Goal: Transaction & Acquisition: Purchase product/service

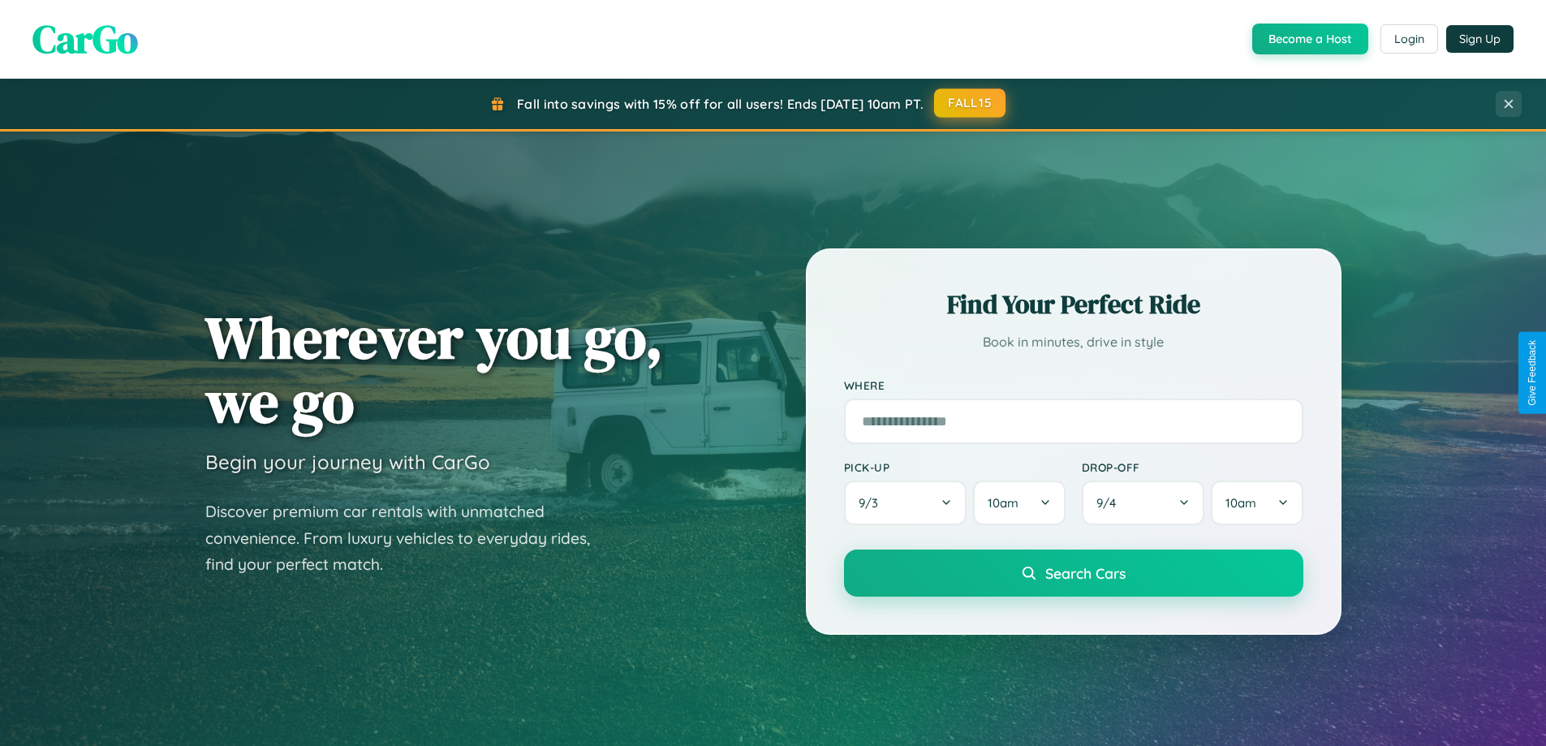
click at [971, 103] on button "FALL15" at bounding box center [969, 102] width 71 height 29
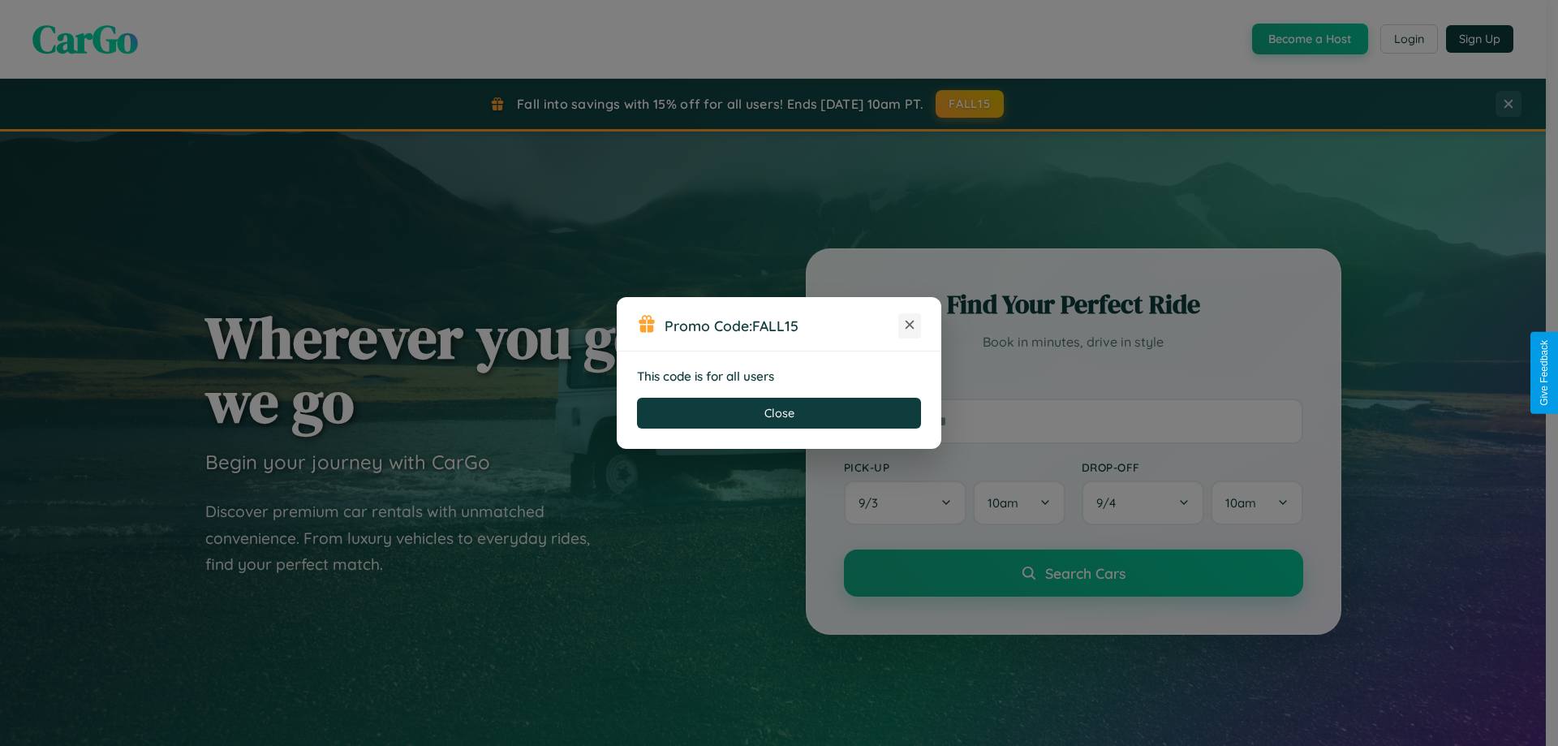
click at [910, 325] on icon at bounding box center [910, 324] width 16 height 16
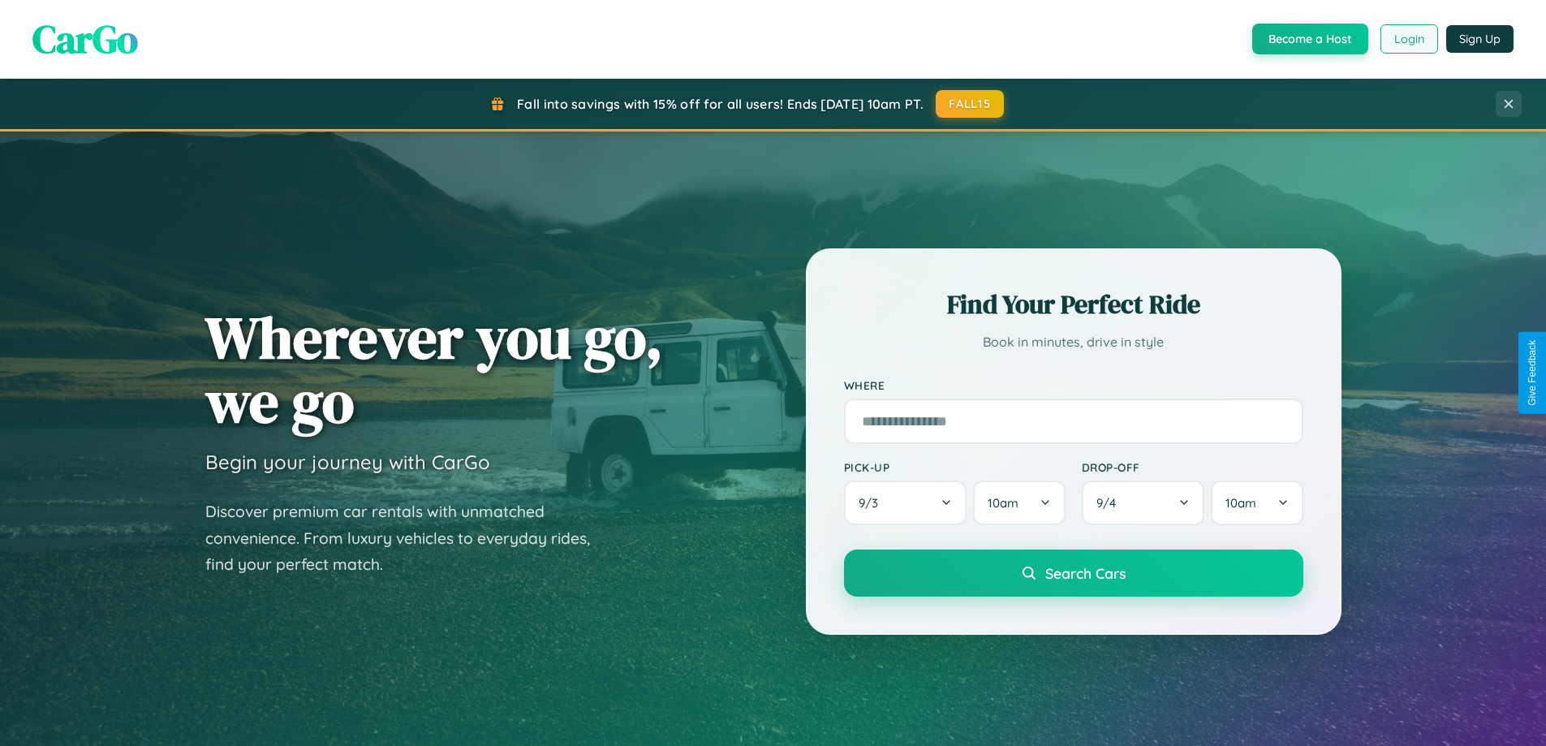
click at [1408, 39] on button "Login" at bounding box center [1409, 38] width 58 height 29
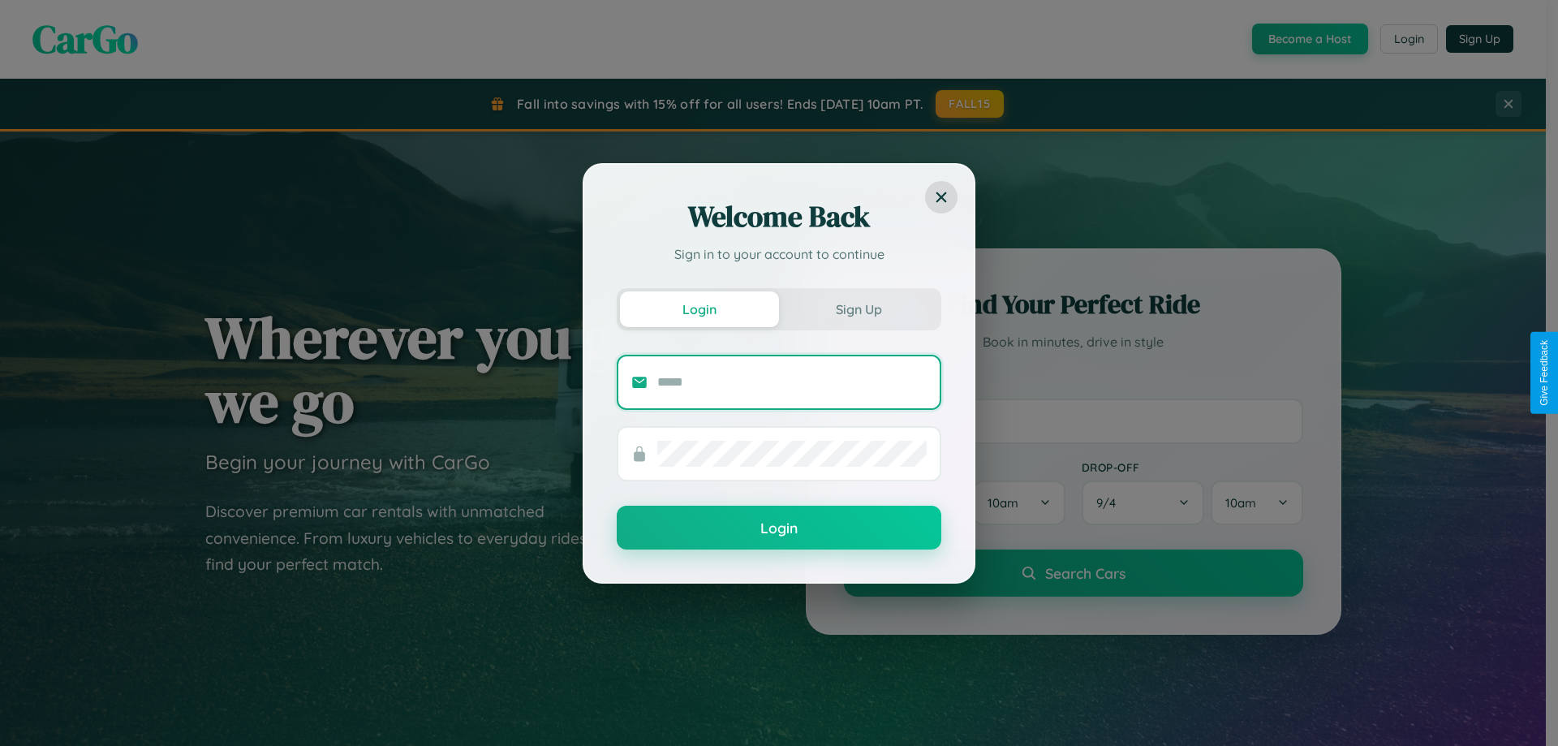
click at [792, 381] on input "text" at bounding box center [791, 382] width 269 height 26
type input "**********"
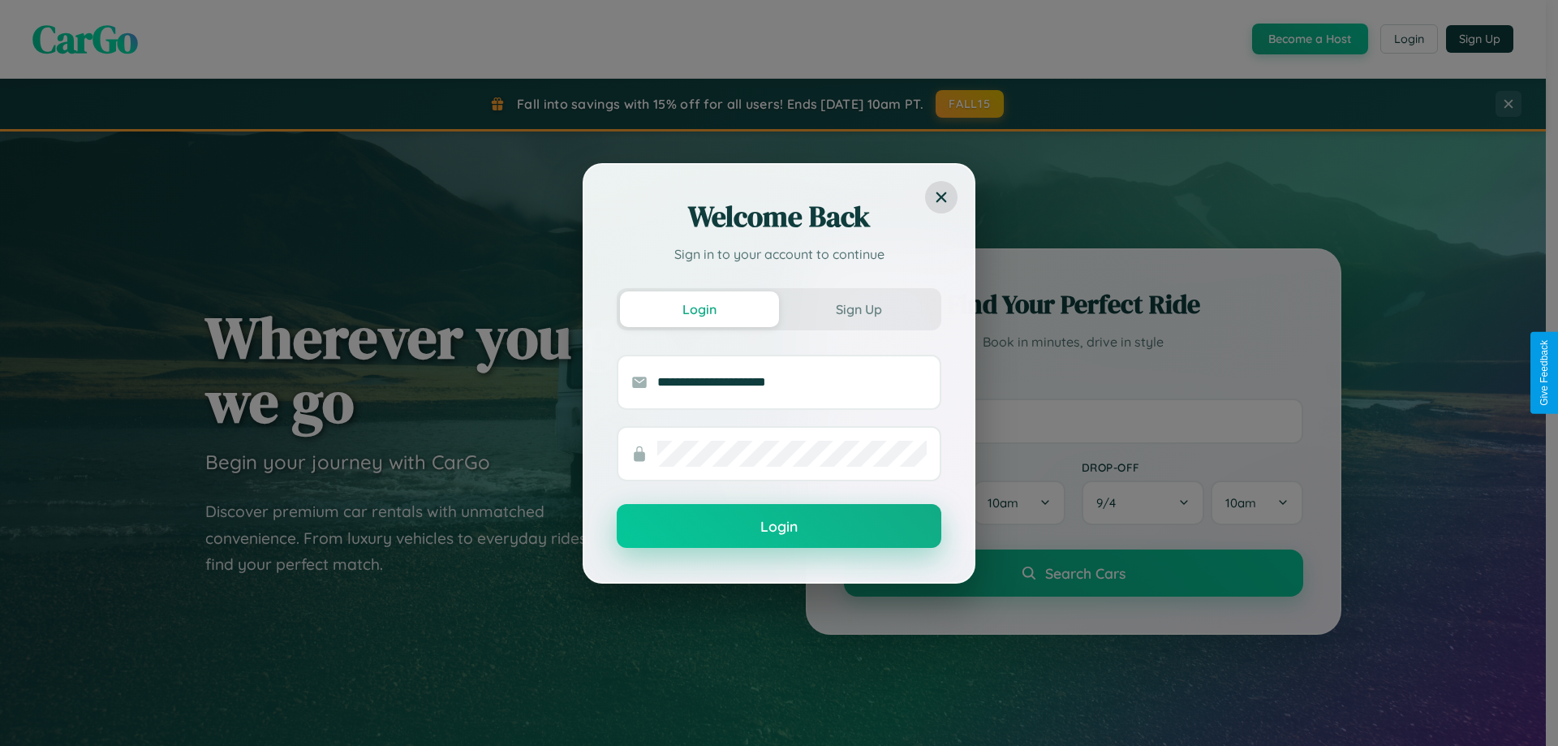
click at [779, 527] on button "Login" at bounding box center [779, 526] width 325 height 44
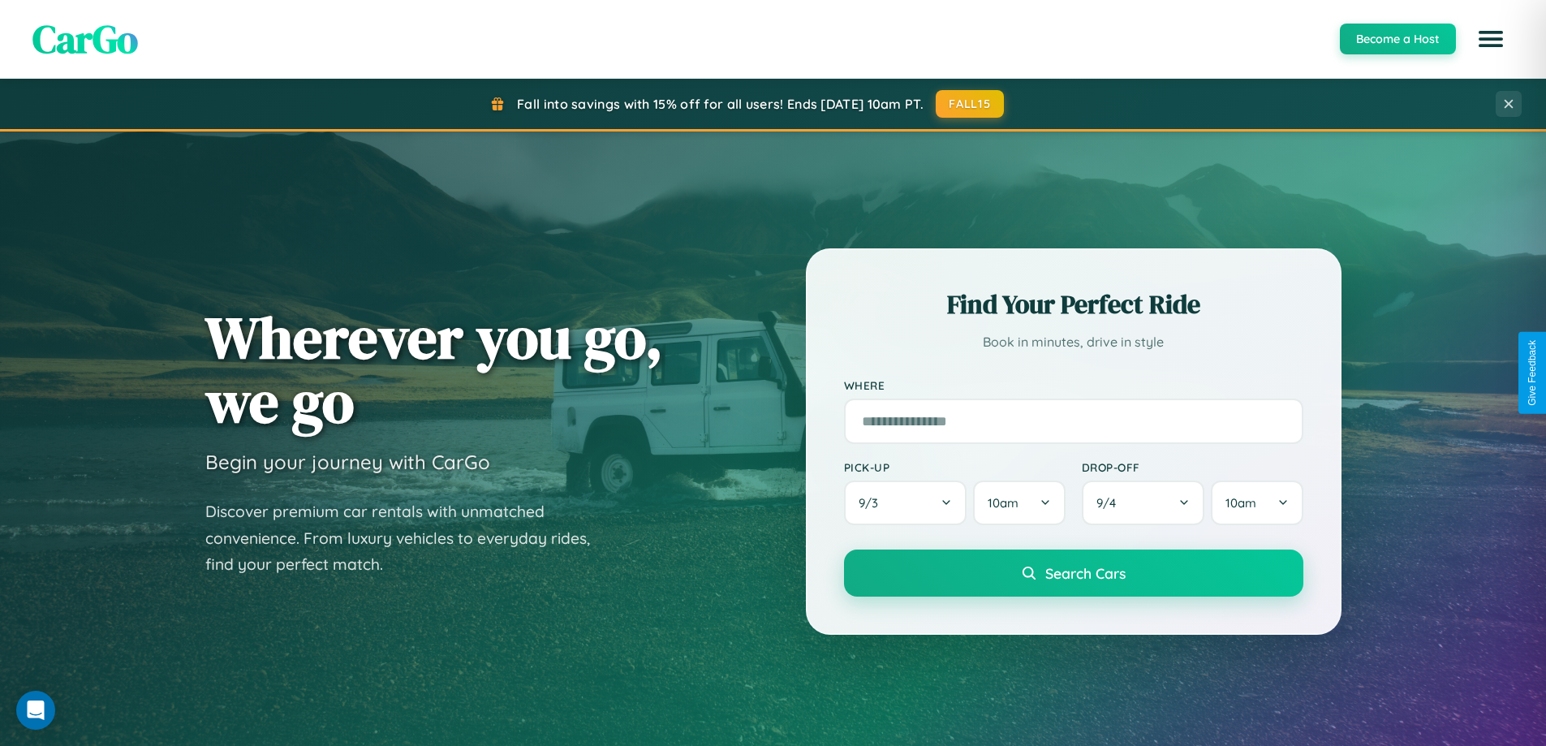
scroll to position [1901, 0]
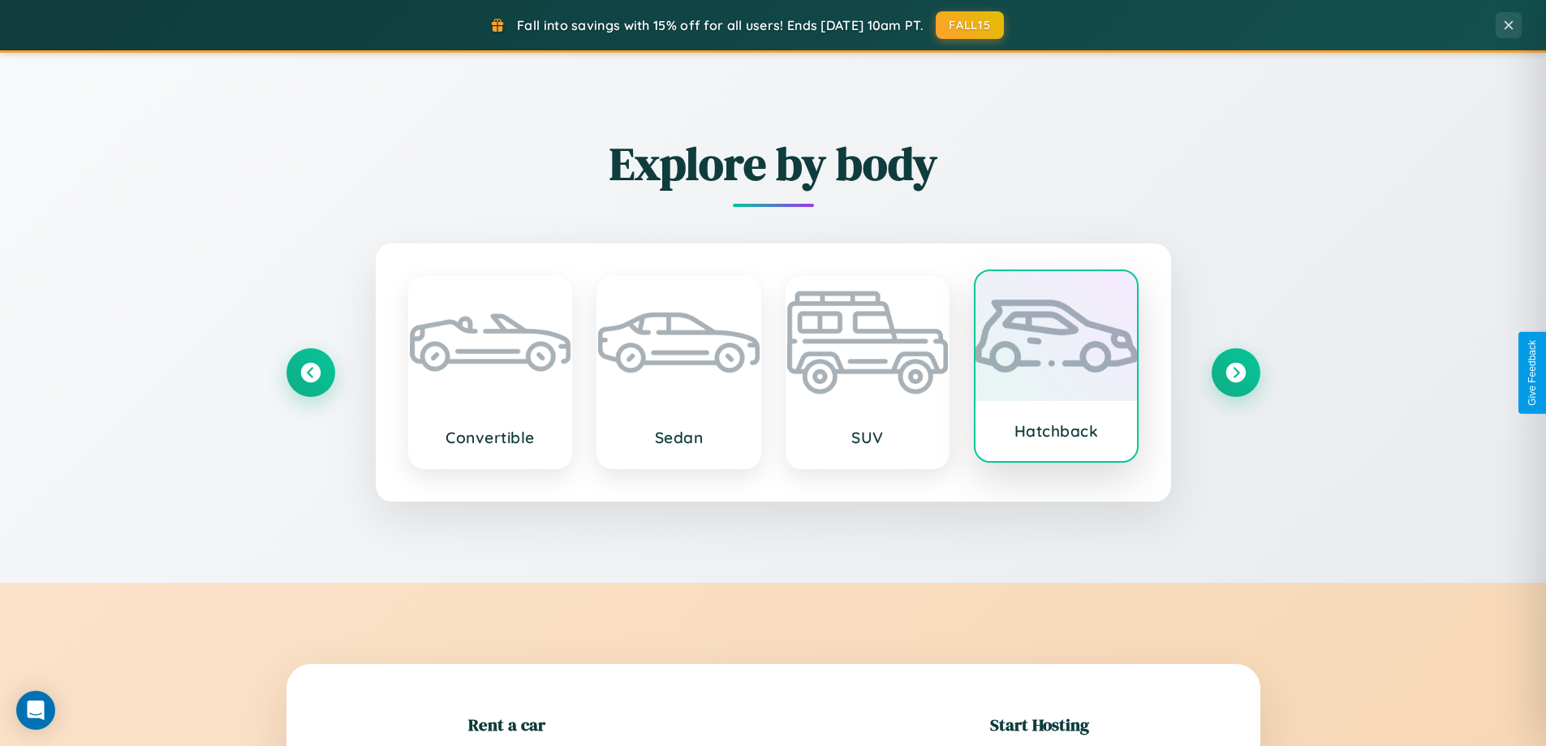
click at [1056, 368] on div at bounding box center [1055, 336] width 161 height 130
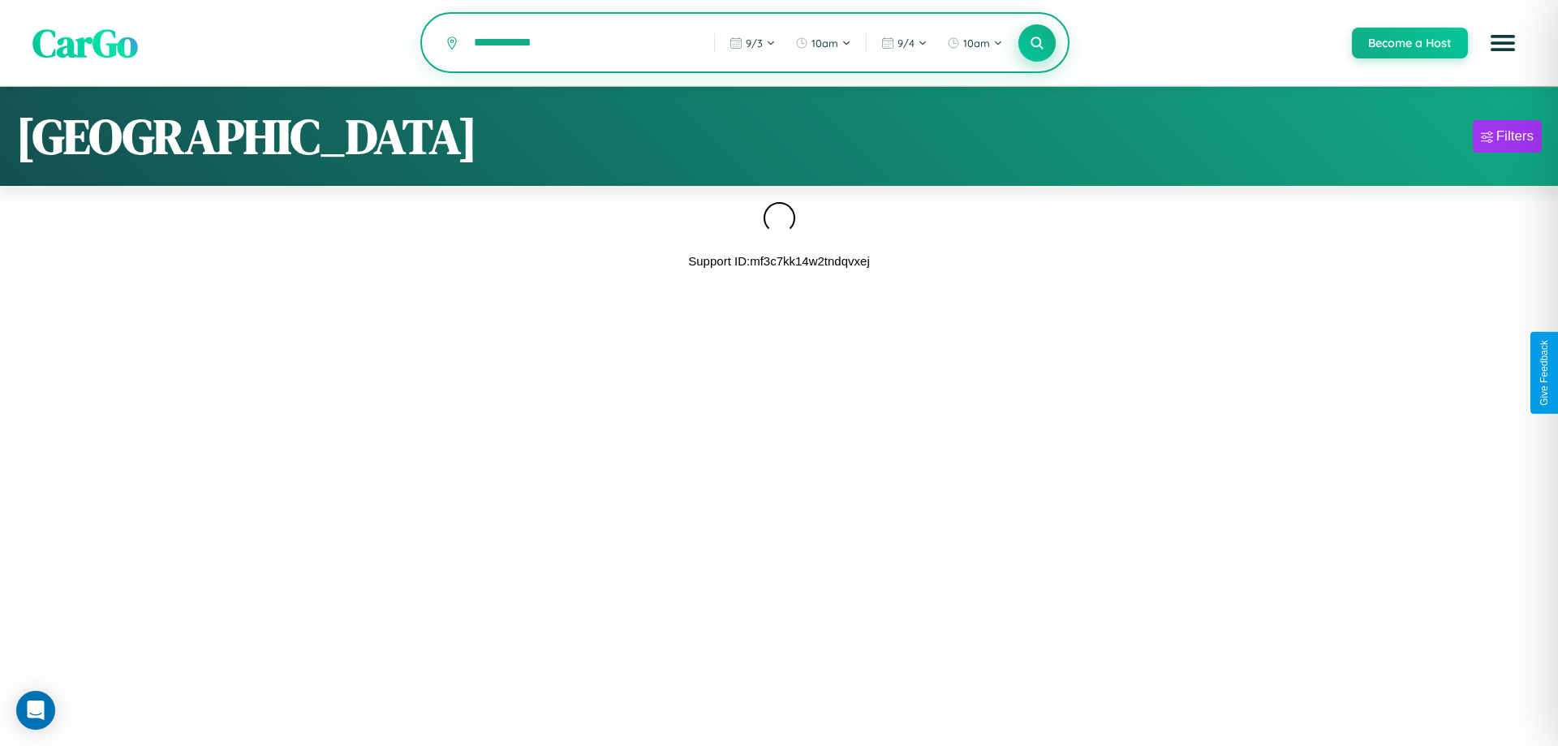
type input "**********"
click at [1036, 44] on icon at bounding box center [1036, 42] width 15 height 15
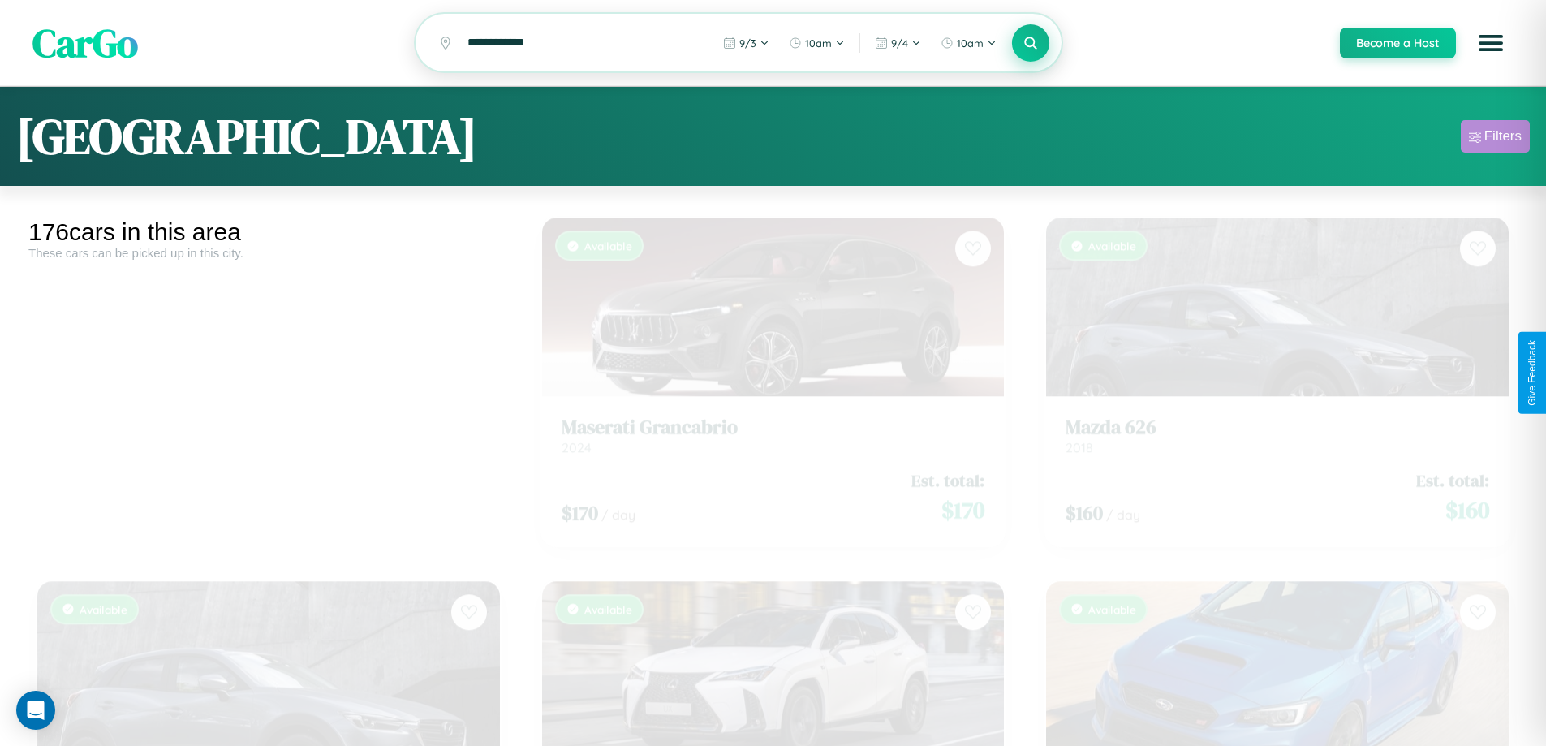
click at [1495, 139] on div "Filters" at bounding box center [1502, 136] width 37 height 16
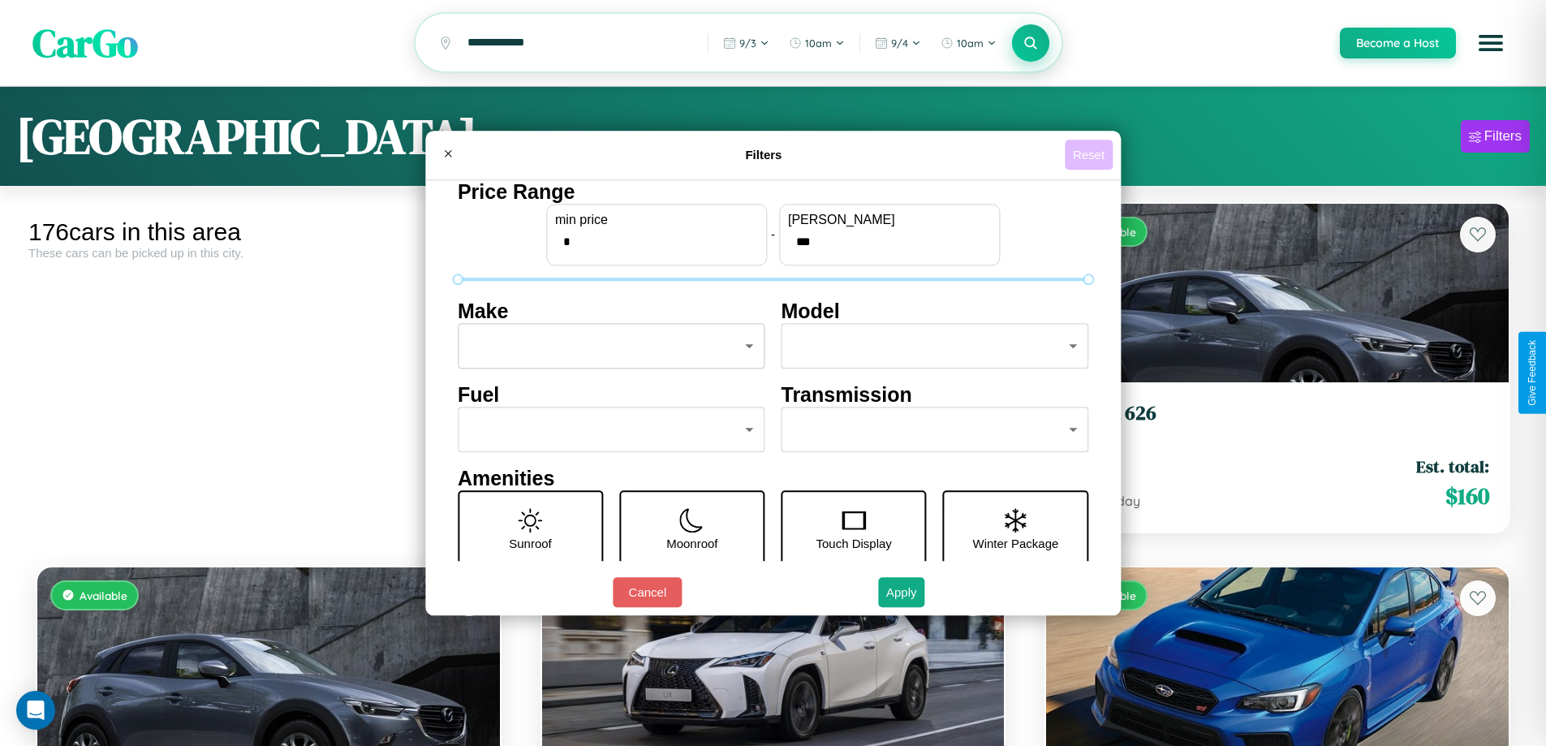
click at [1091, 154] on button "Reset" at bounding box center [1089, 155] width 48 height 30
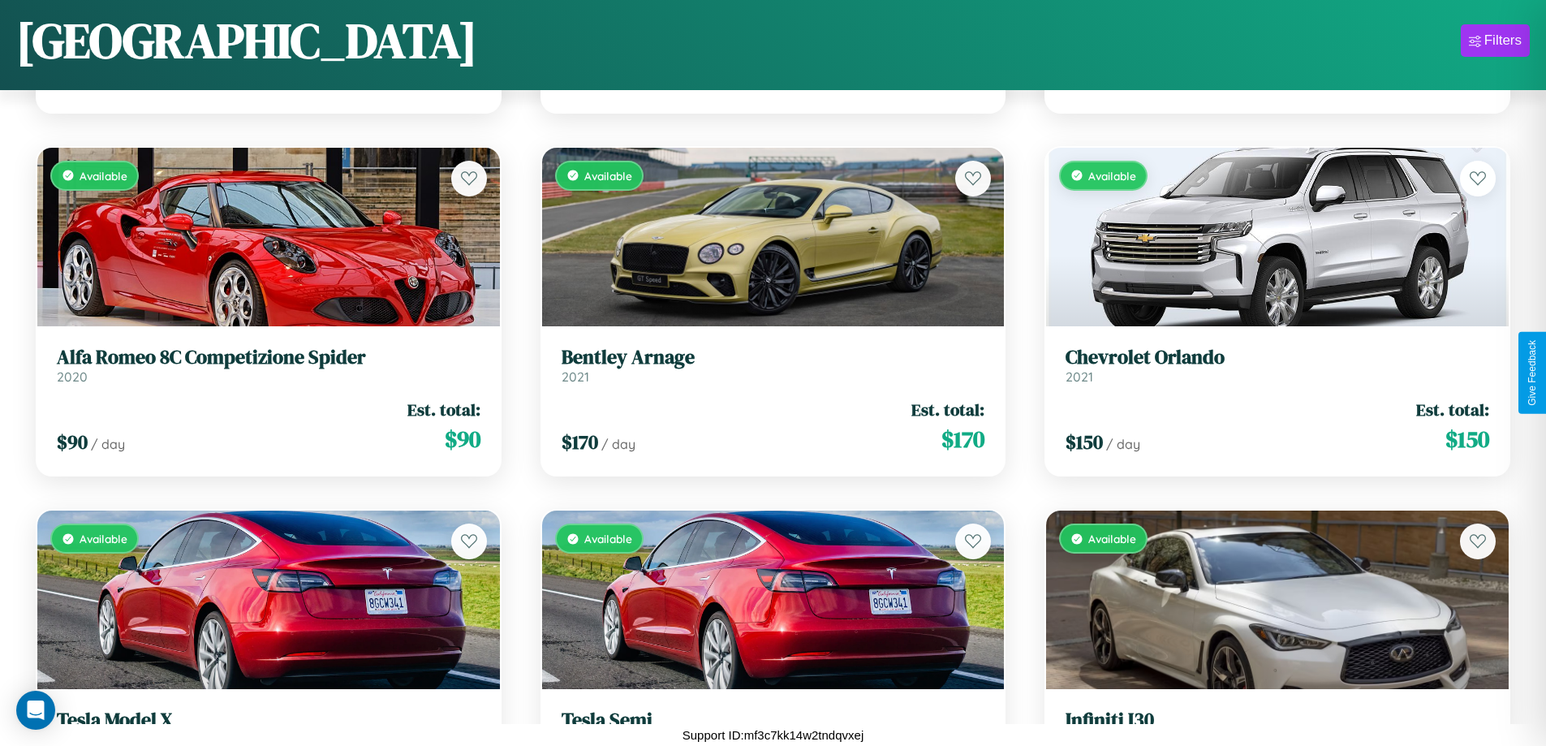
scroll to position [6042, 0]
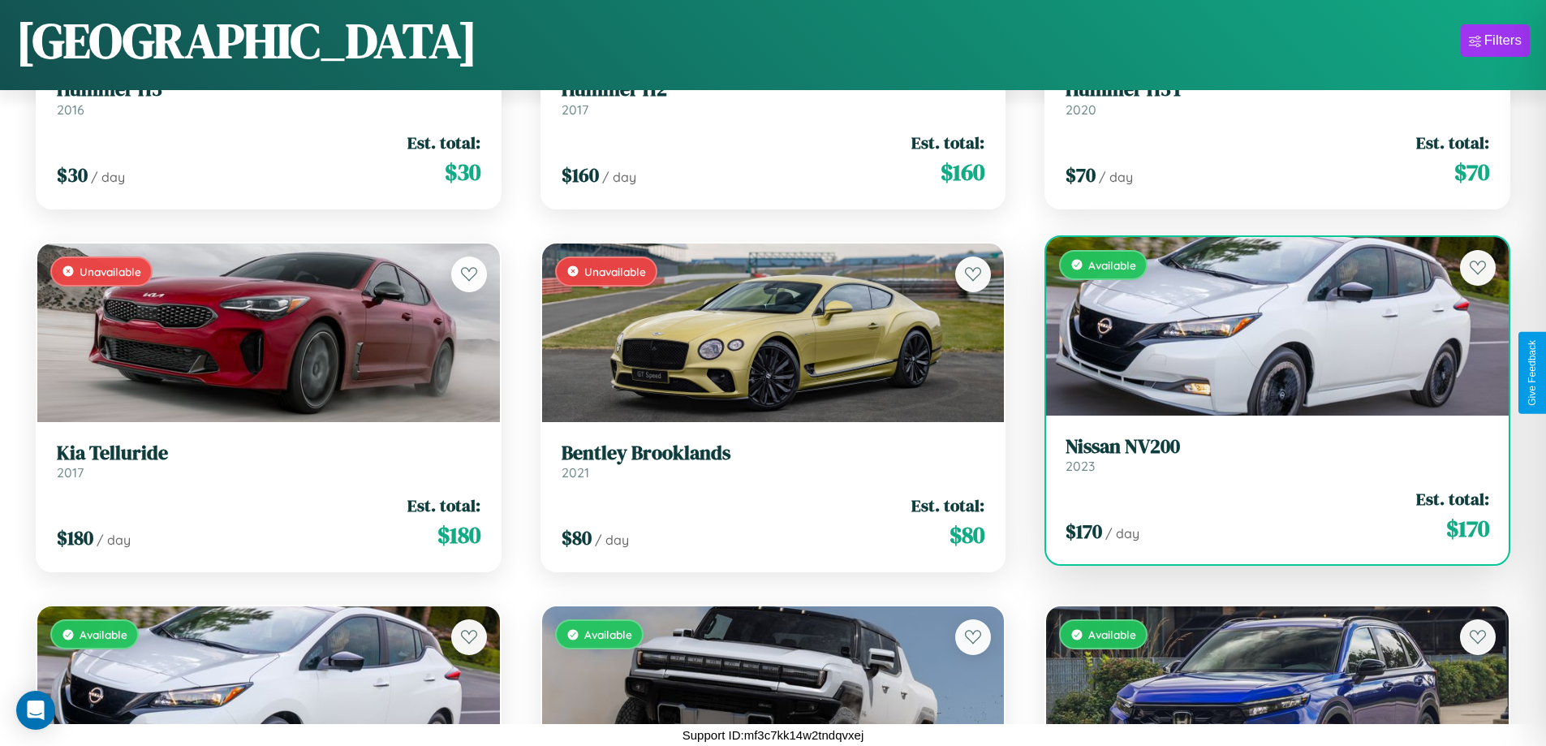
click at [1267, 460] on link "Nissan NV200 2023" at bounding box center [1277, 455] width 424 height 40
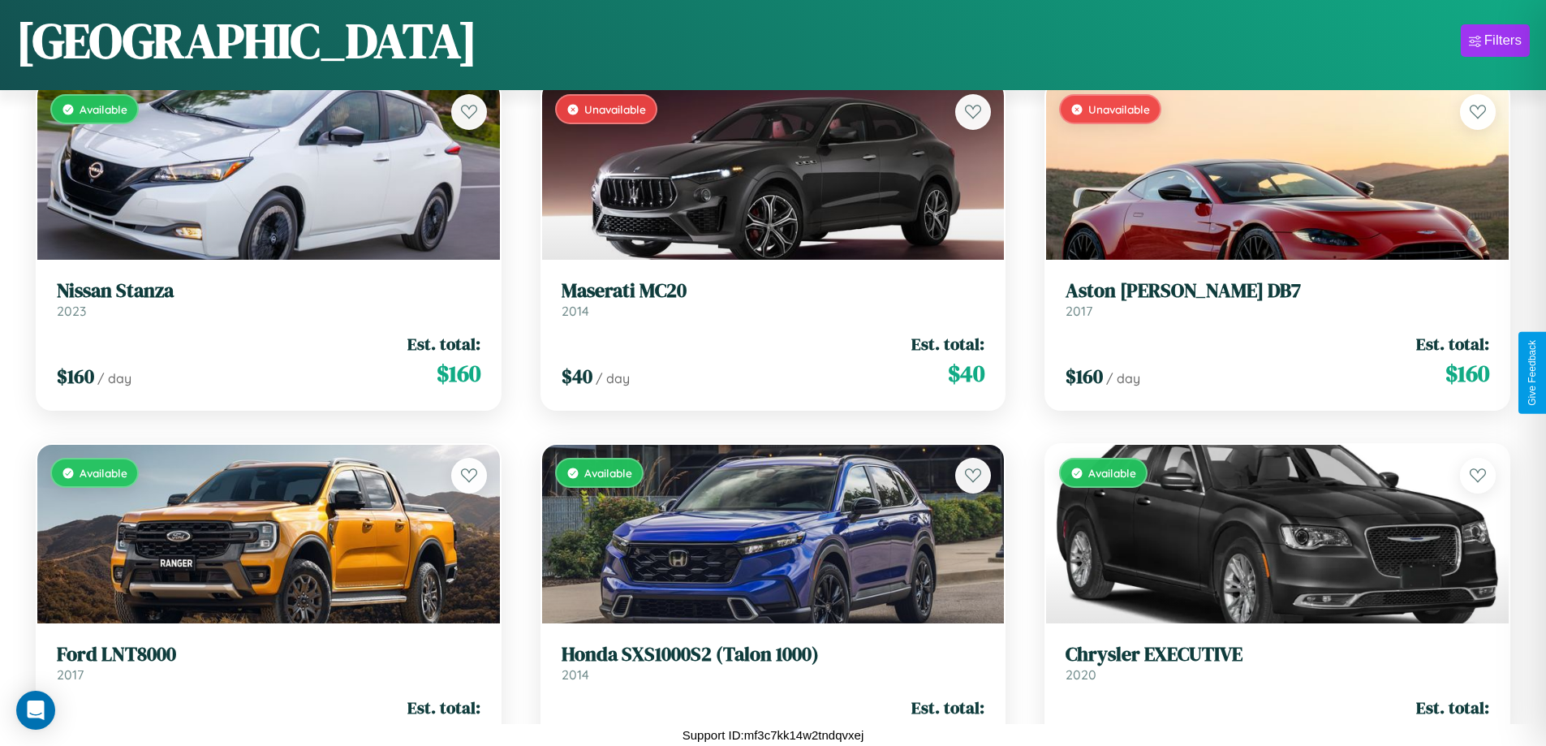
scroll to position [19851, 0]
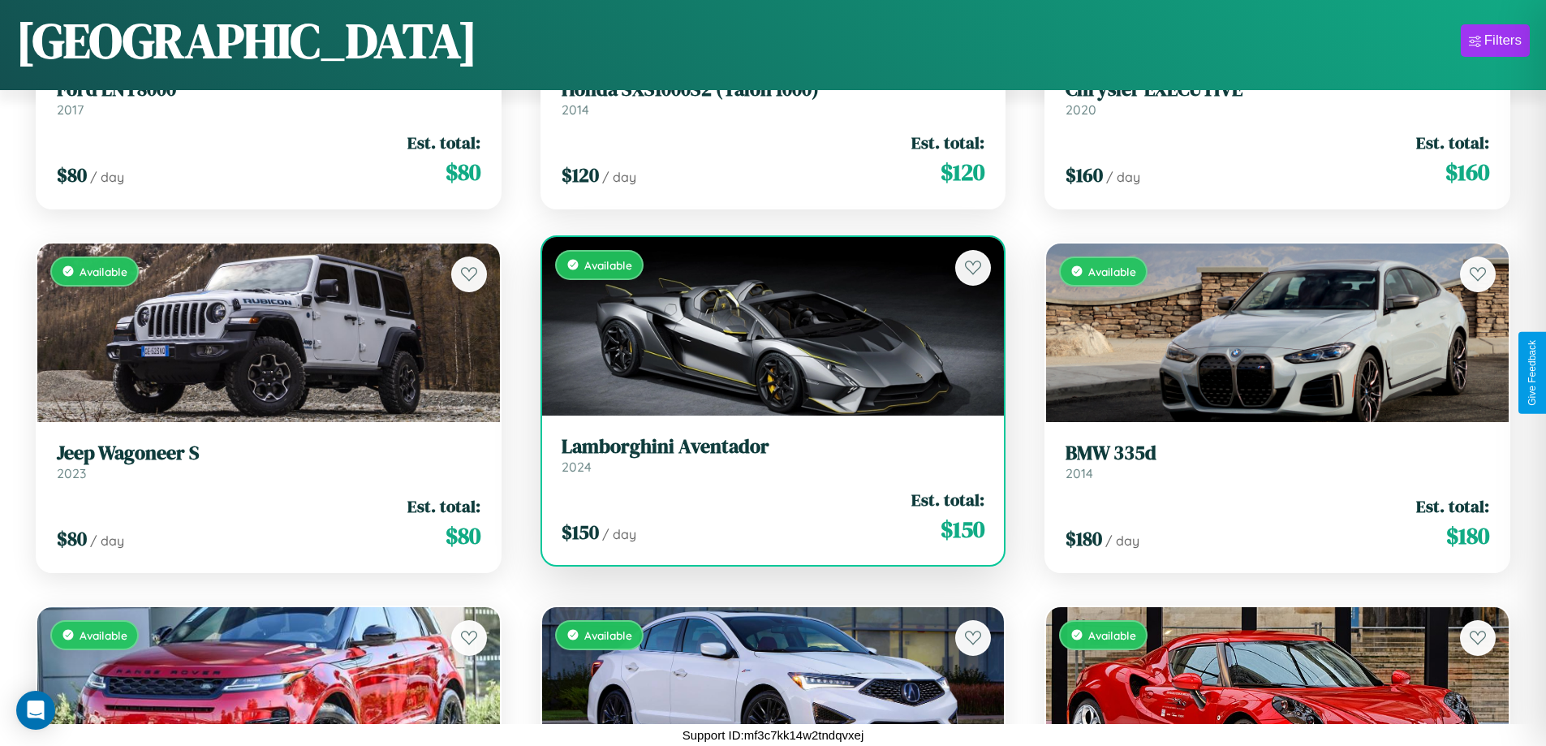
click at [766, 454] on h3 "Lamborghini Aventador" at bounding box center [774, 447] width 424 height 24
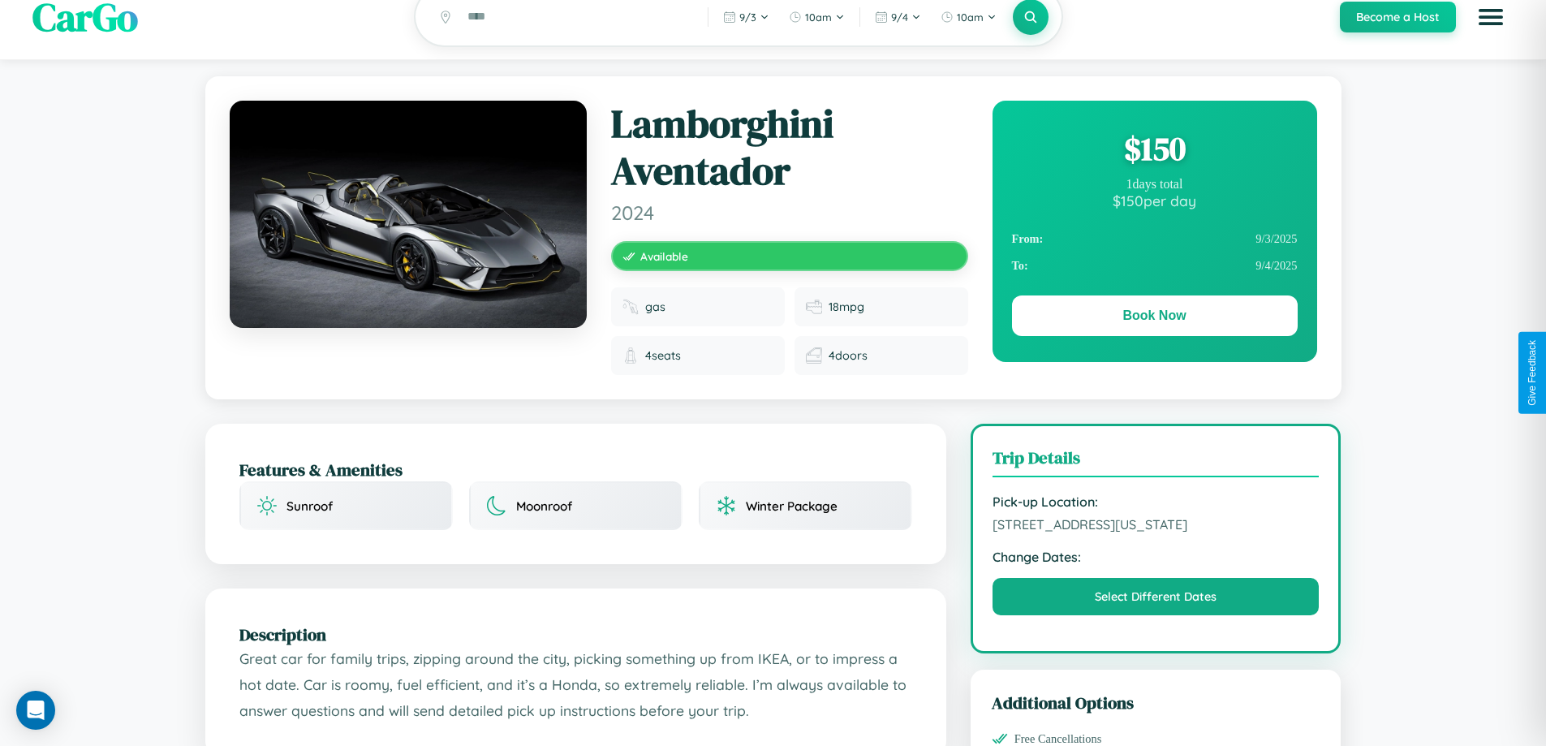
scroll to position [450, 0]
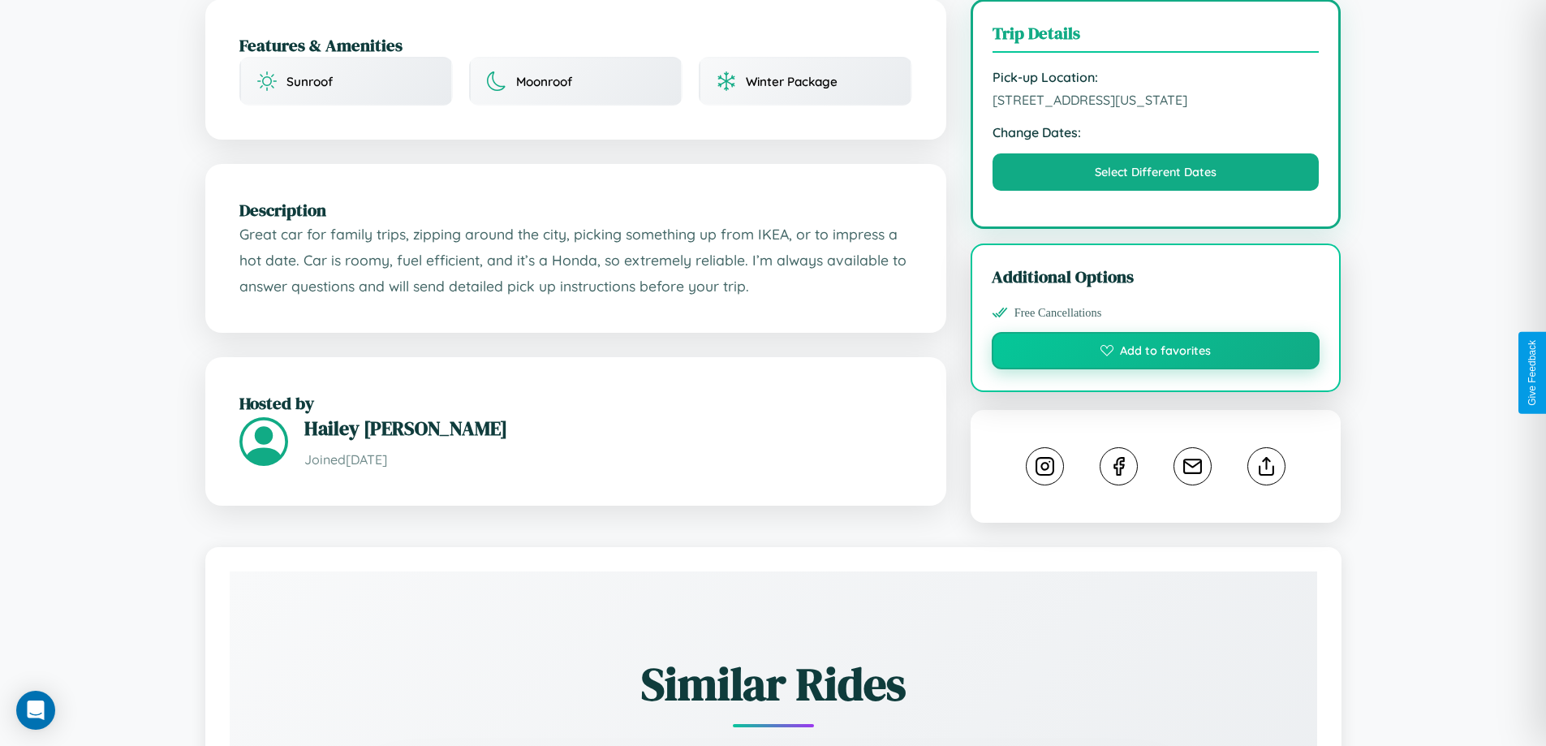
click at [1156, 369] on button "Add to favorites" at bounding box center [1156, 350] width 329 height 37
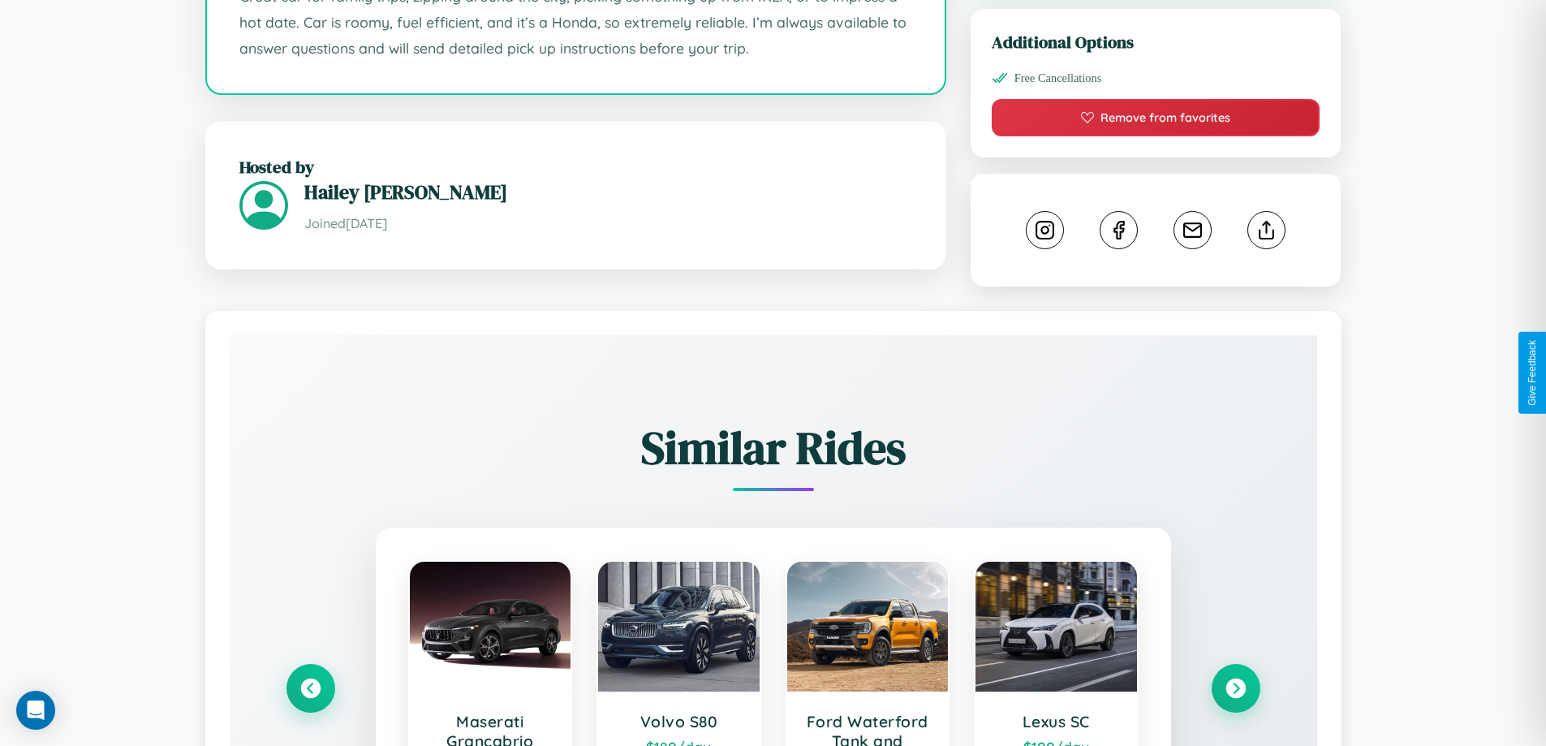
scroll to position [952, 0]
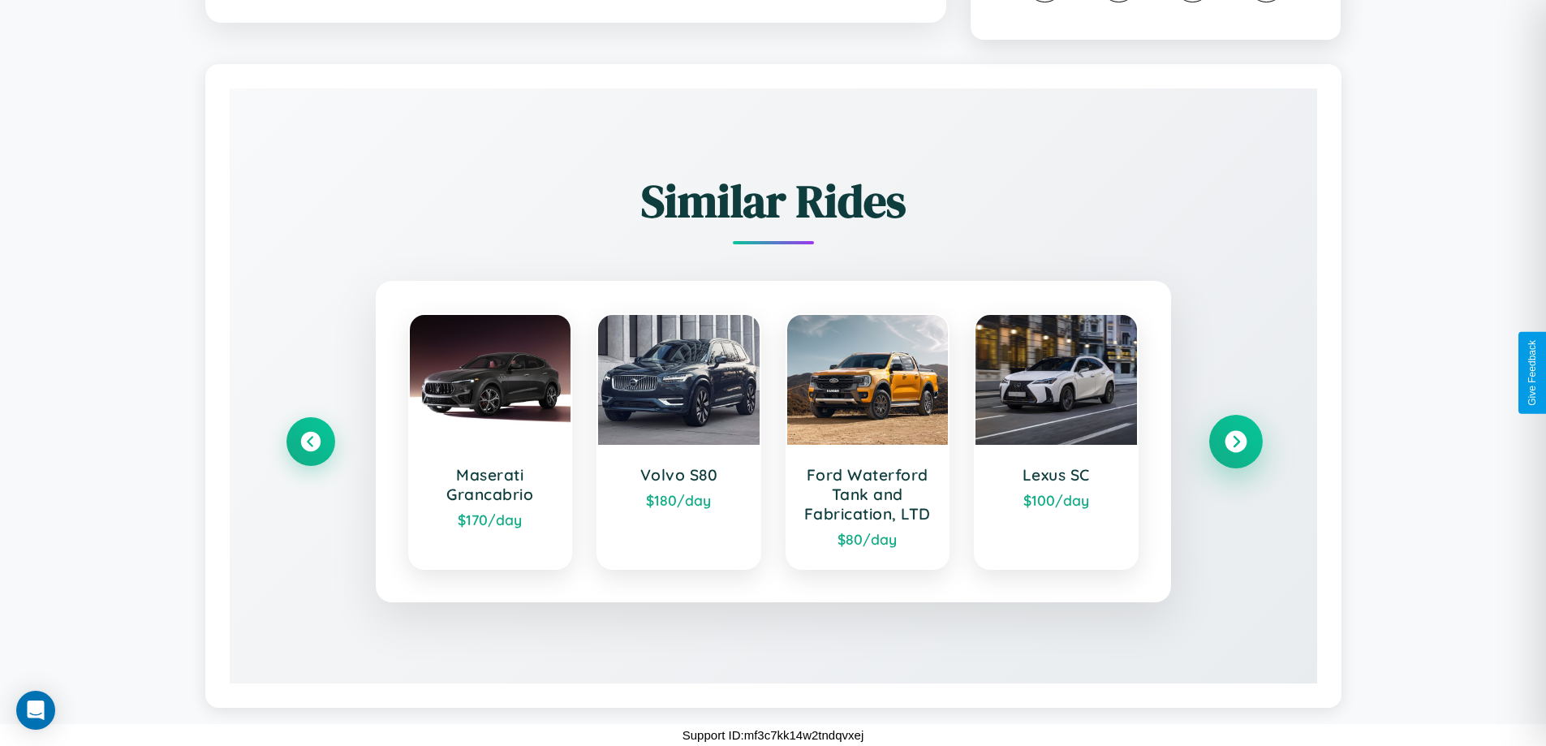
click at [1235, 441] on icon at bounding box center [1236, 442] width 22 height 22
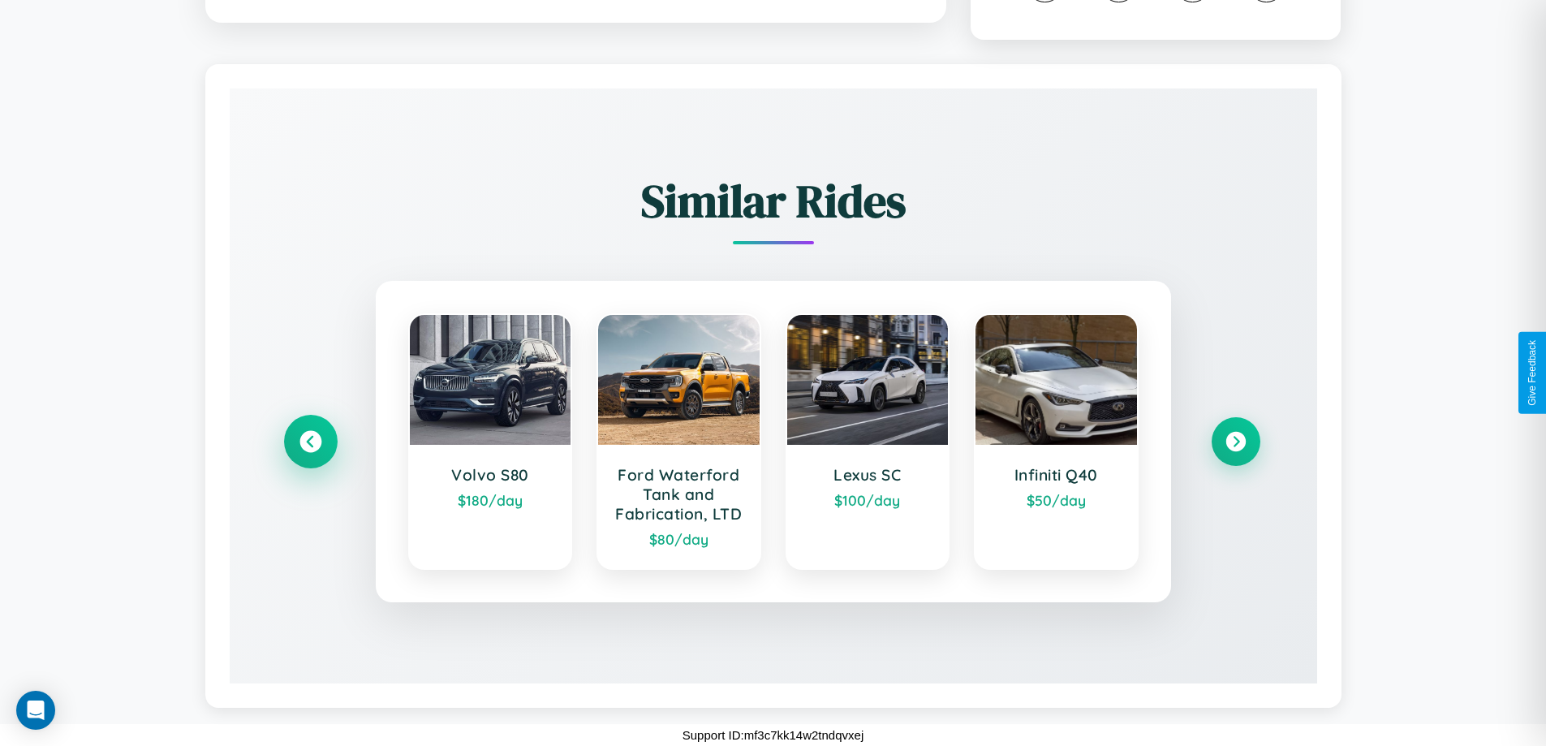
click at [310, 441] on icon at bounding box center [310, 442] width 22 height 22
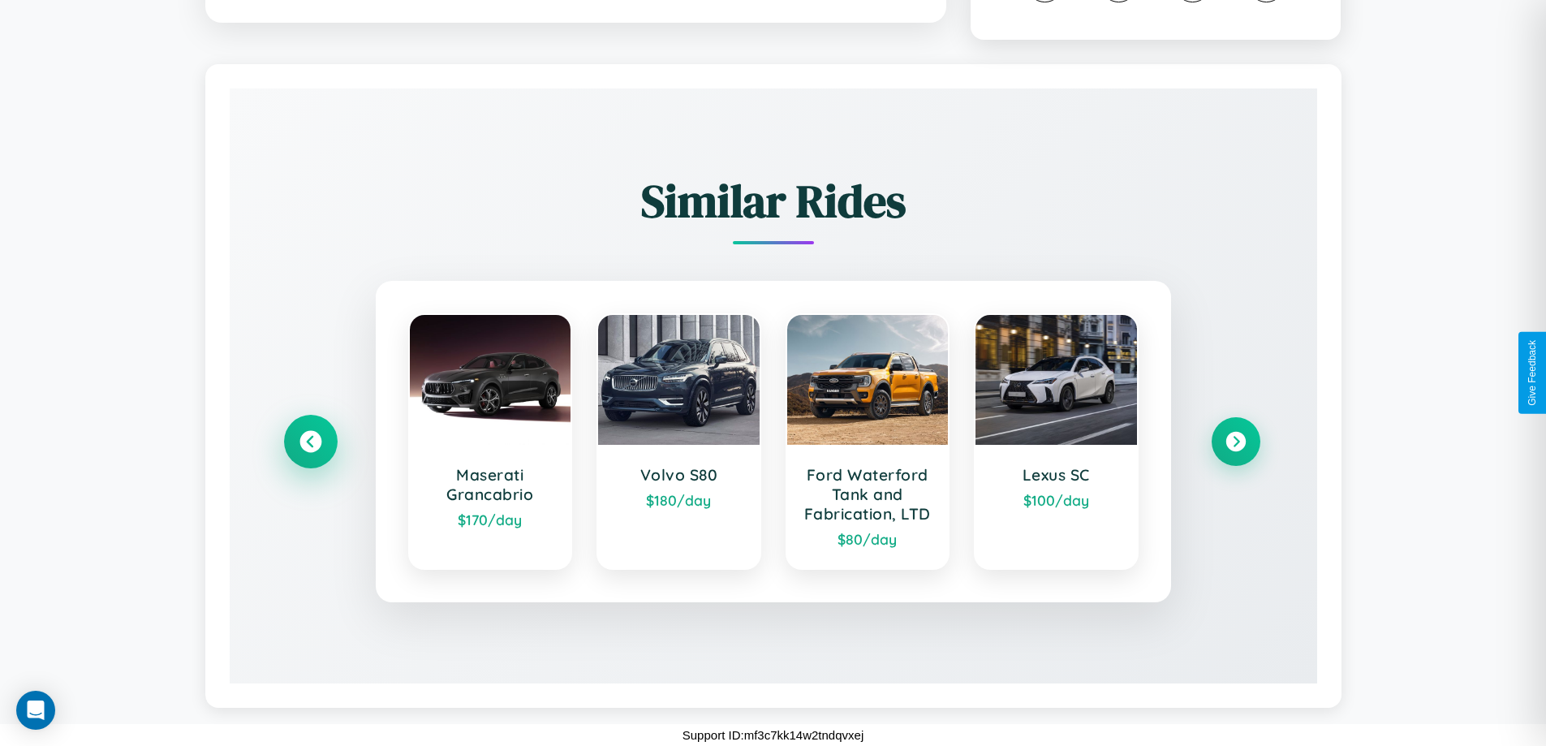
click at [310, 441] on icon at bounding box center [310, 442] width 22 height 22
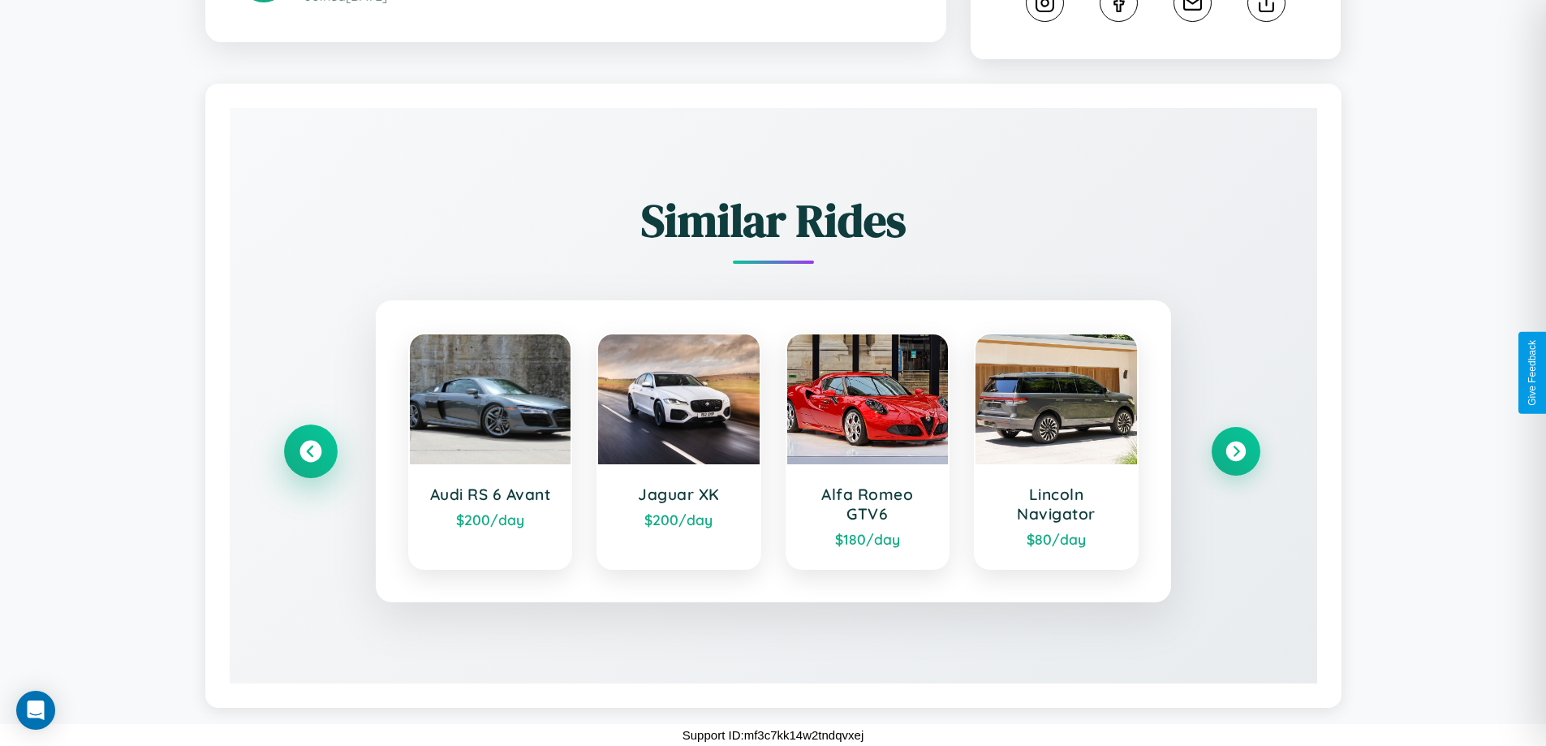
scroll to position [932, 0]
click at [1235, 451] on icon at bounding box center [1236, 452] width 22 height 22
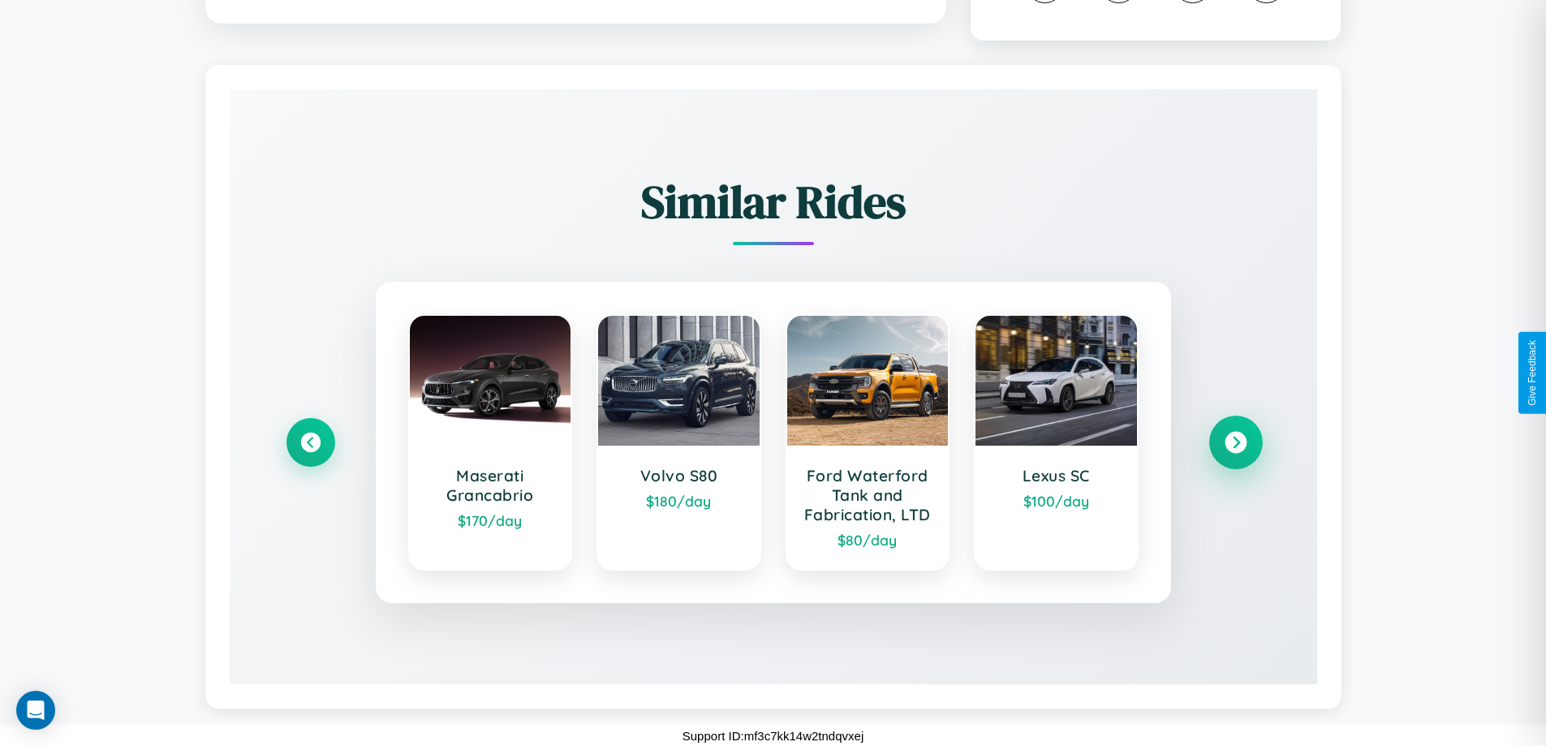
click at [1235, 454] on icon at bounding box center [1236, 443] width 22 height 22
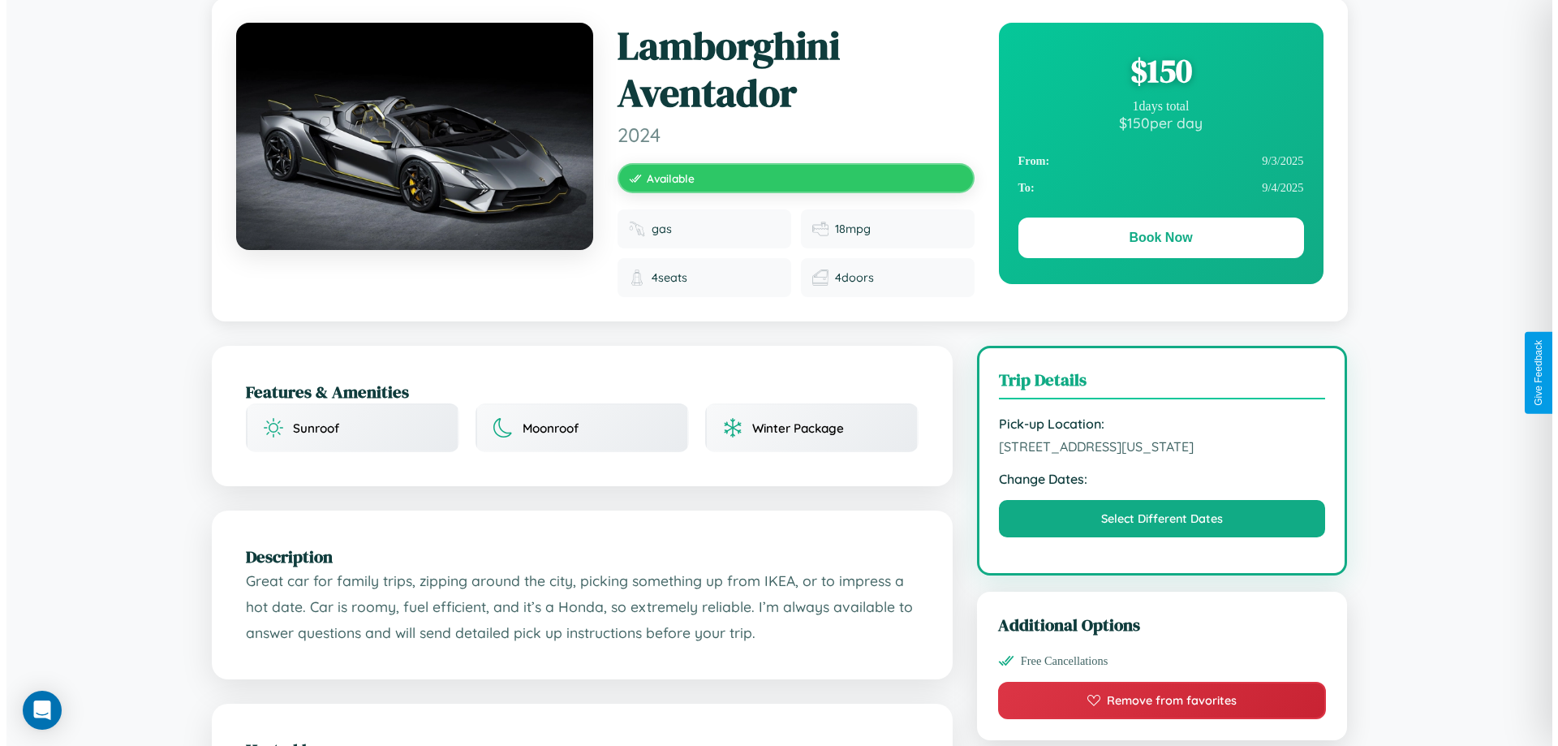
scroll to position [0, 0]
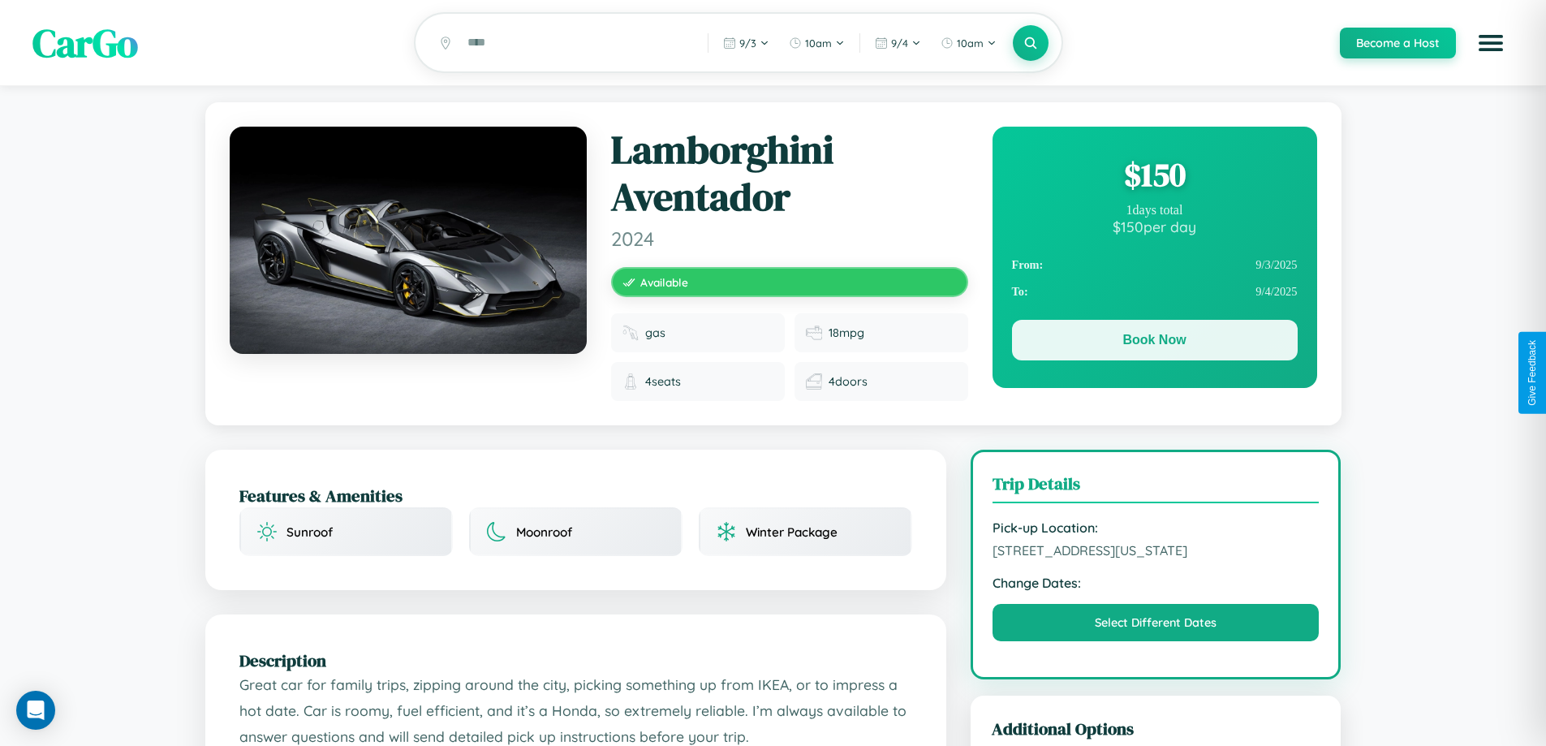
click at [1154, 342] on button "Book Now" at bounding box center [1155, 340] width 286 height 41
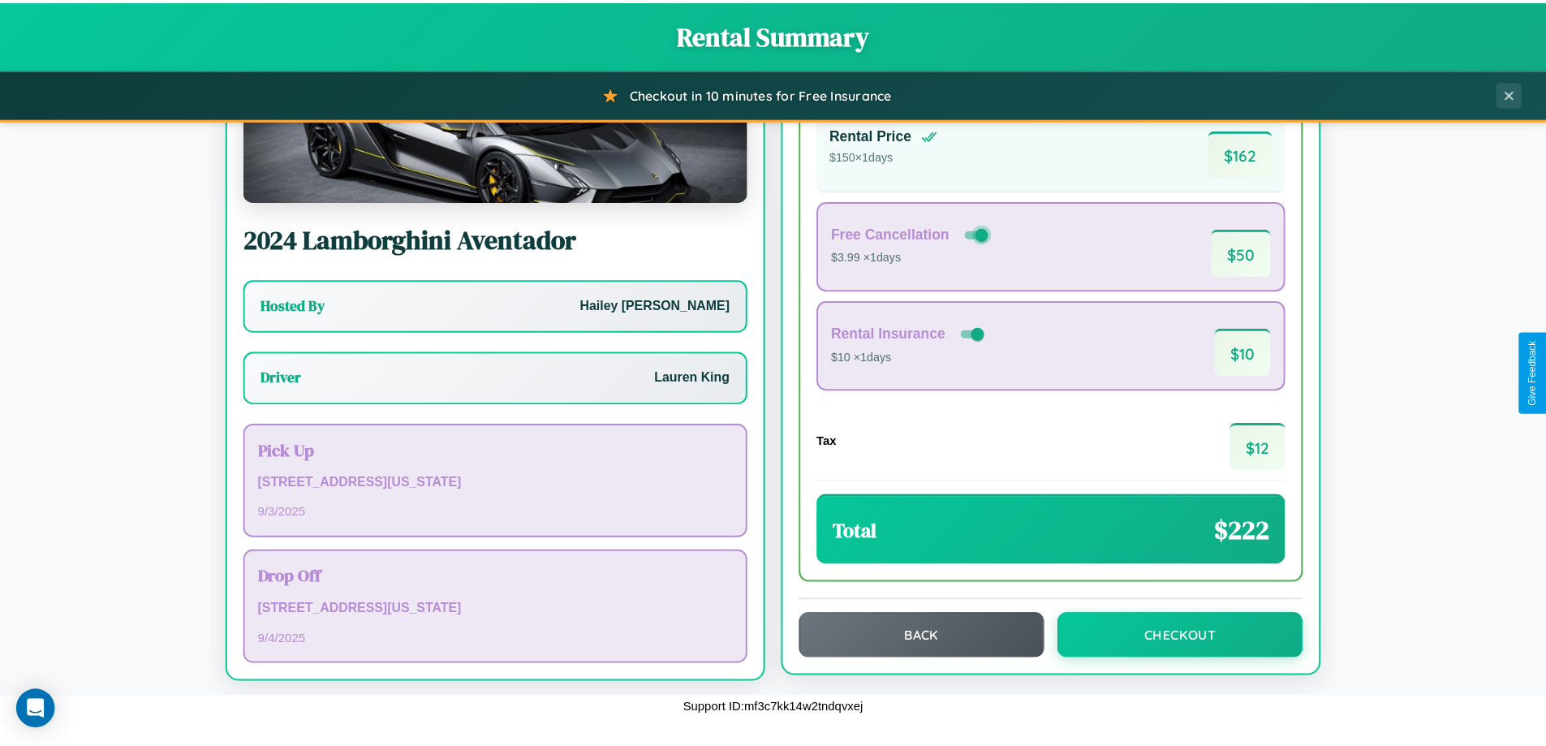
scroll to position [117, 0]
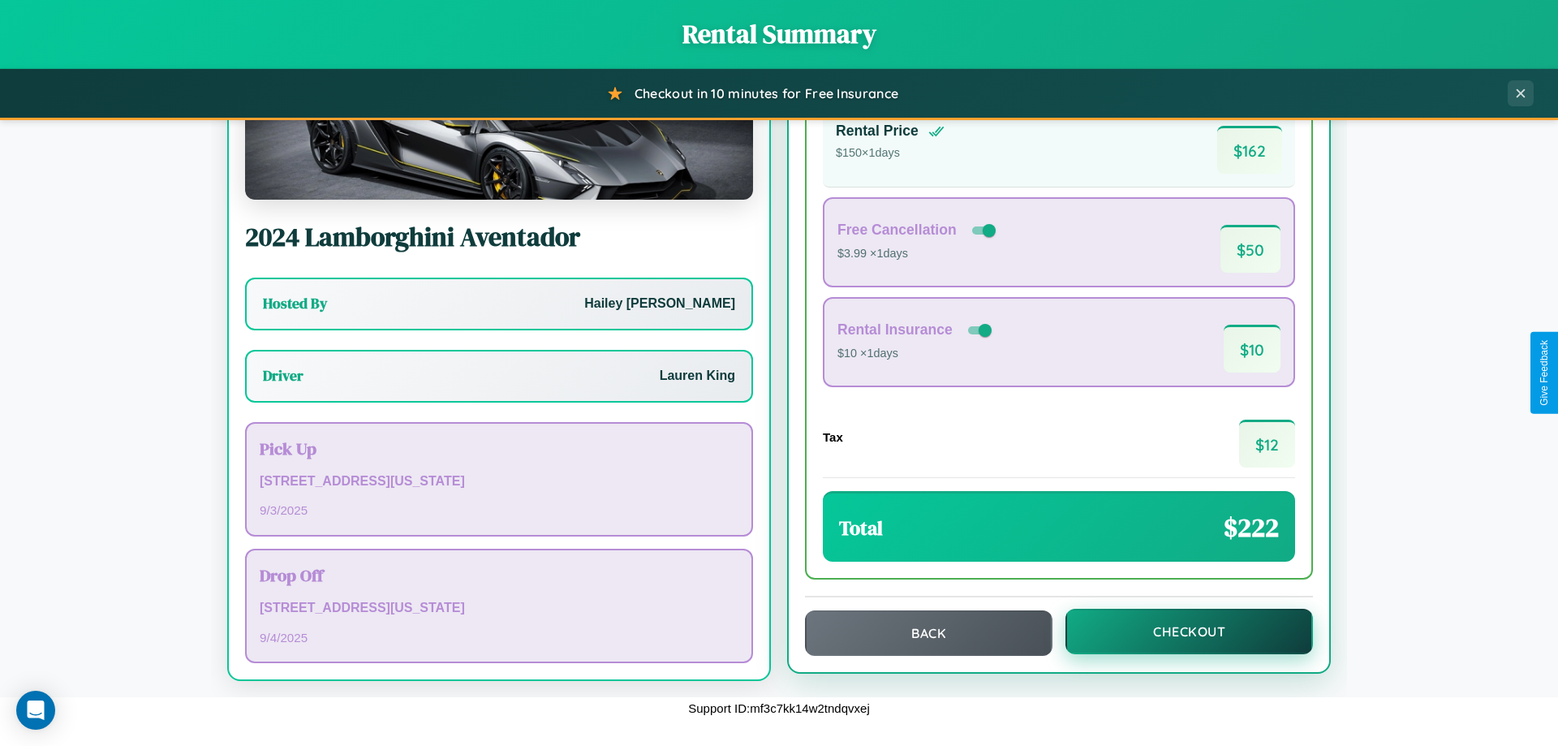
click at [1178, 631] on button "Checkout" at bounding box center [1189, 631] width 248 height 45
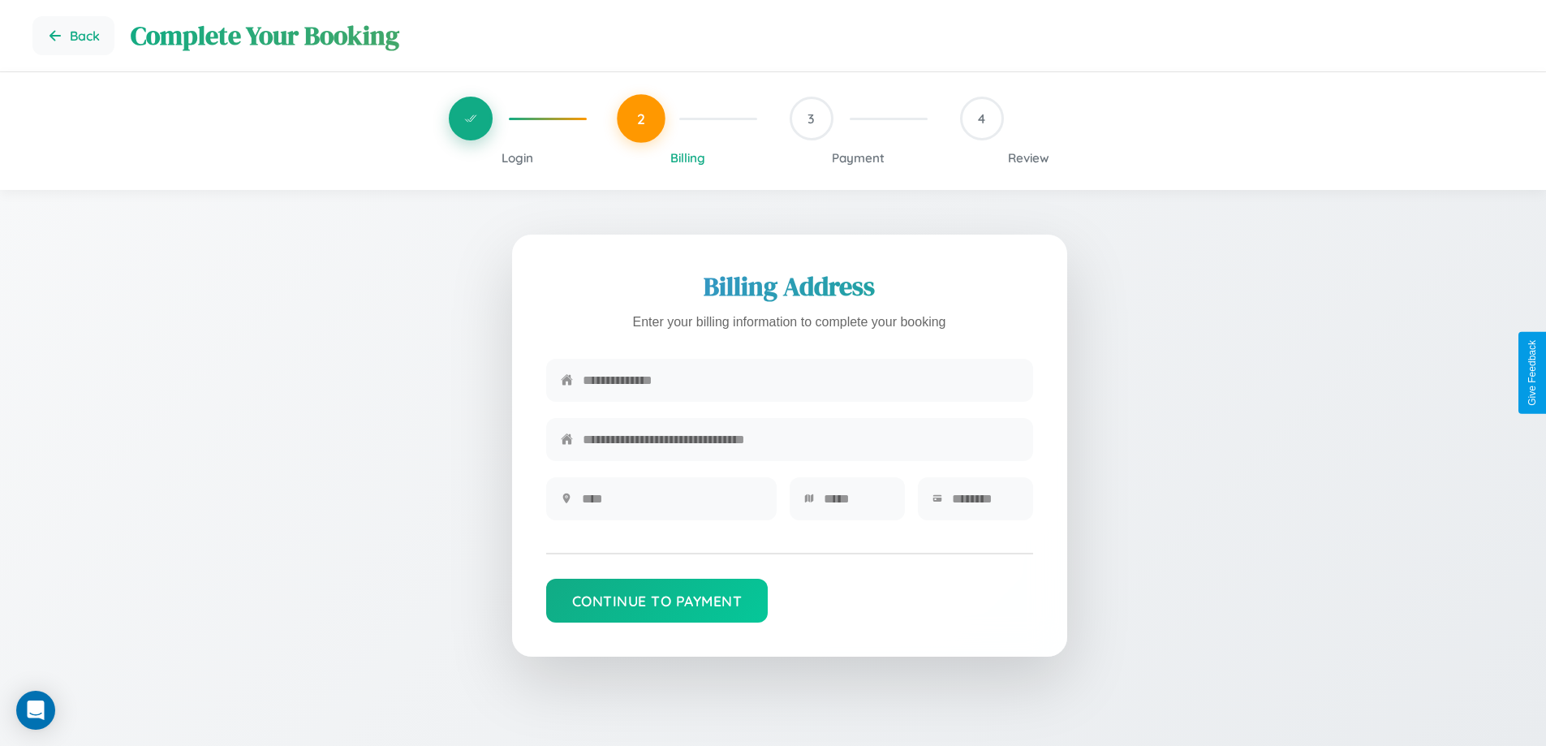
click at [800, 381] on input "text" at bounding box center [801, 380] width 436 height 40
type input "**********"
click at [671, 504] on input "text" at bounding box center [672, 499] width 180 height 40
type input "********"
click at [856, 504] on input "text" at bounding box center [857, 499] width 67 height 40
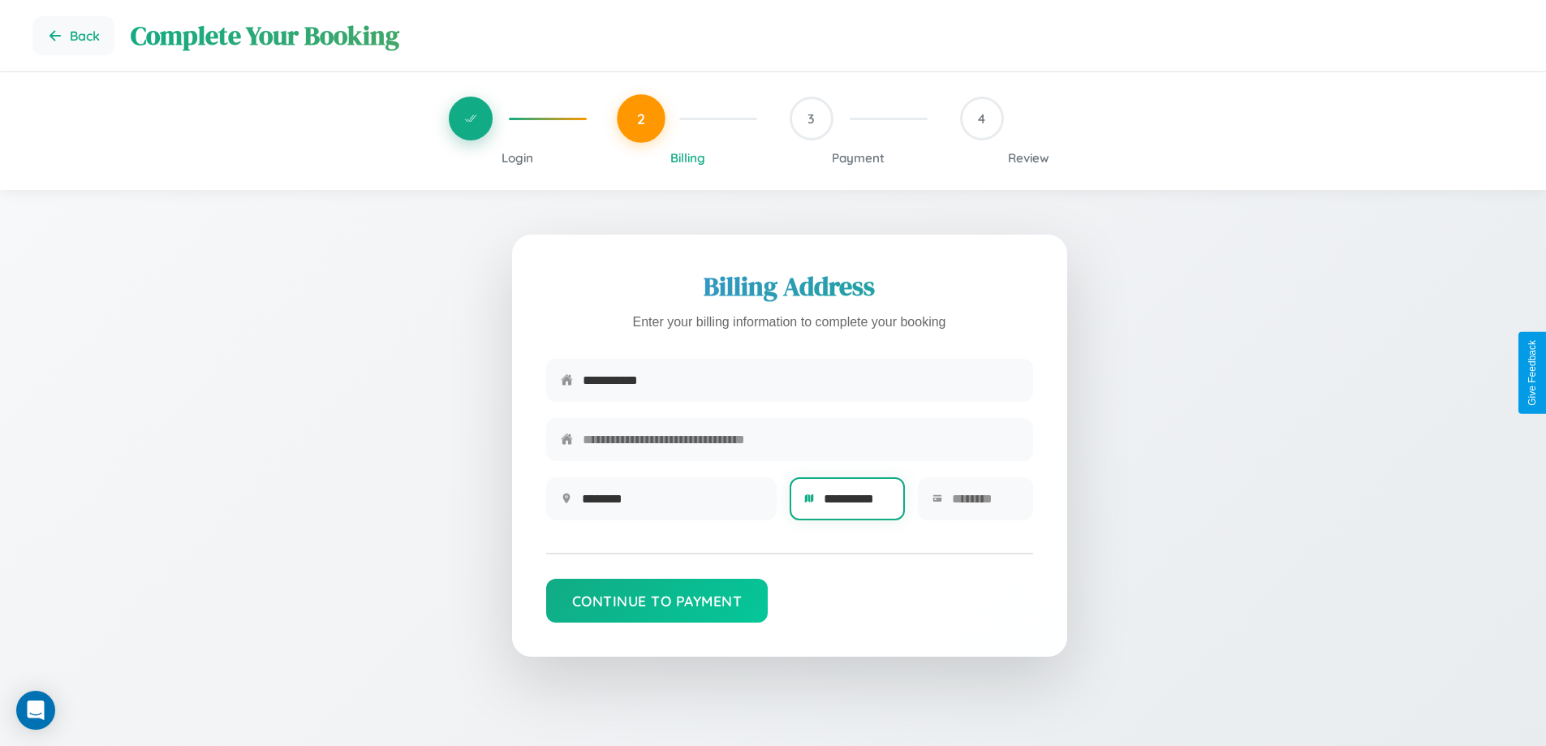
scroll to position [0, 6]
type input "**********"
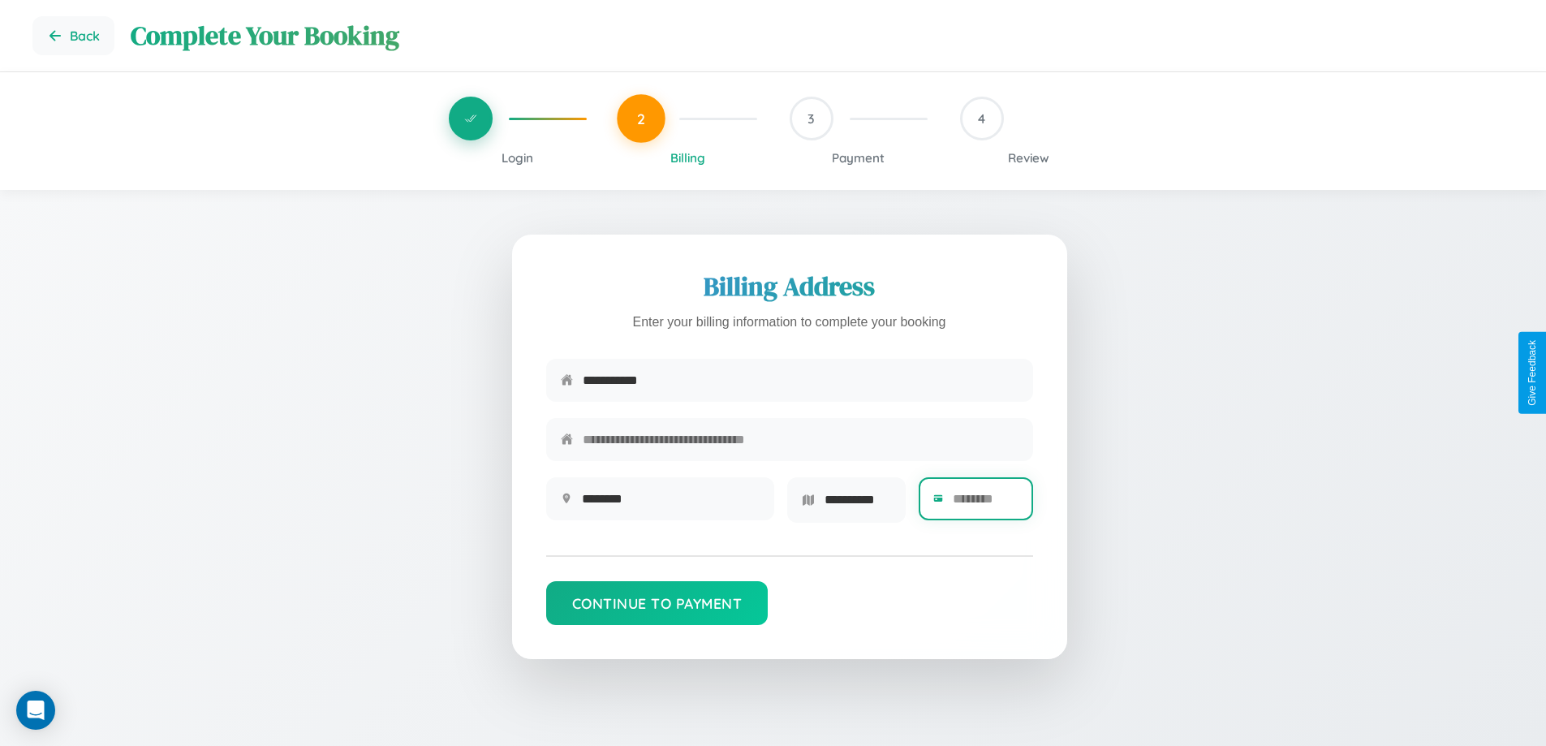
scroll to position [0, 0]
click at [984, 504] on input "text" at bounding box center [985, 499] width 65 height 40
type input "*****"
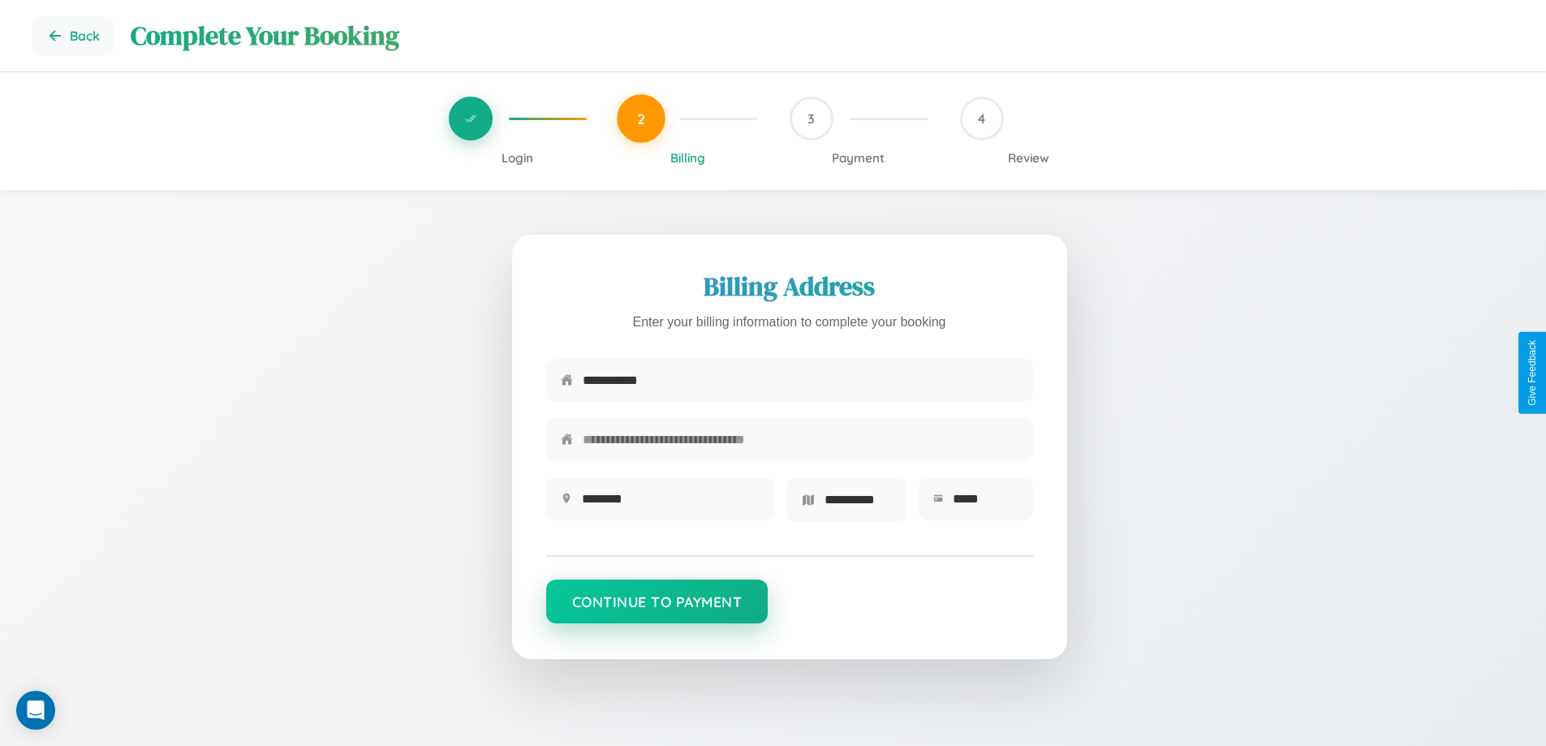
click at [656, 607] on button "Continue to Payment" at bounding box center [657, 601] width 222 height 44
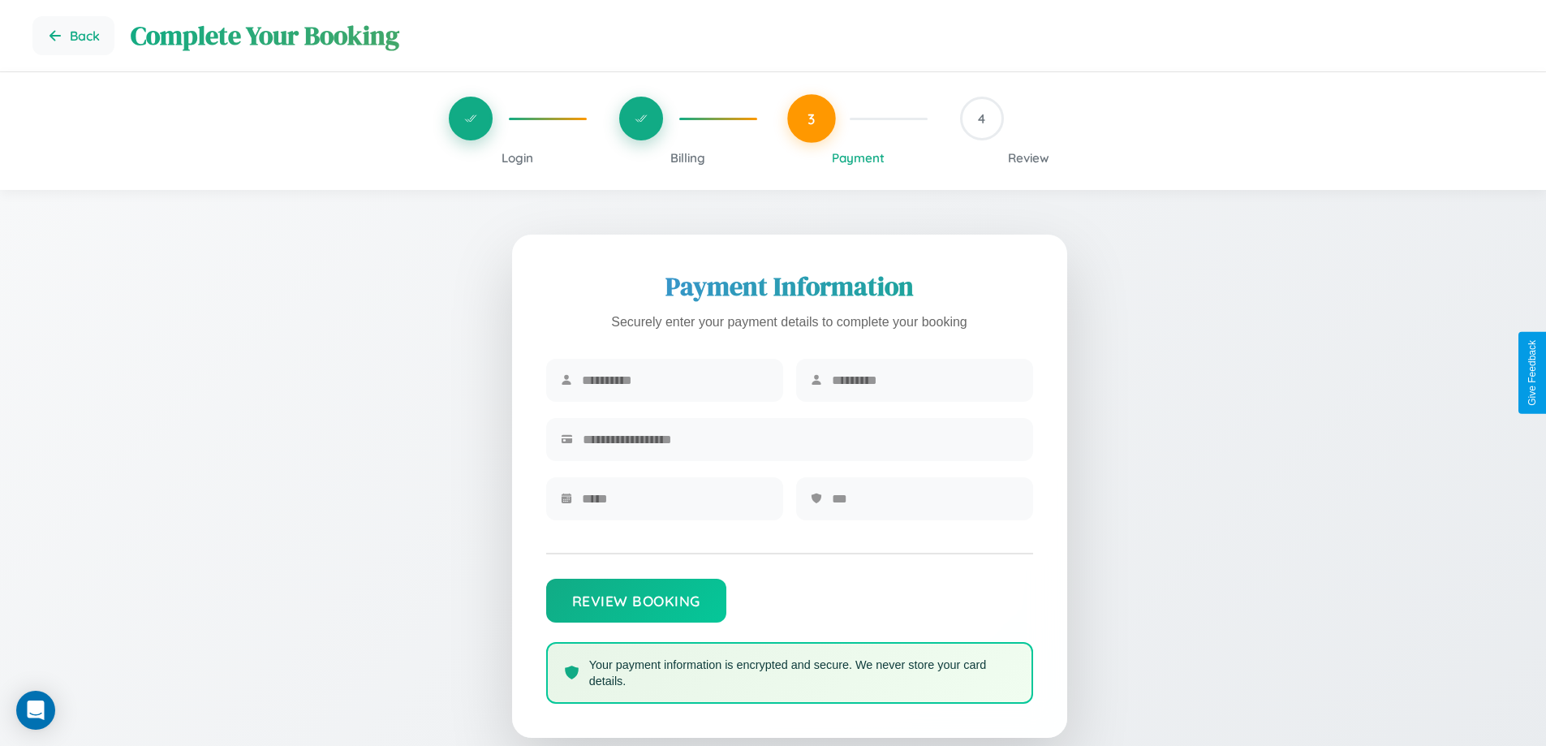
click at [674, 381] on input "text" at bounding box center [675, 380] width 187 height 40
type input "******"
click at [924, 381] on input "text" at bounding box center [925, 380] width 187 height 40
type input "****"
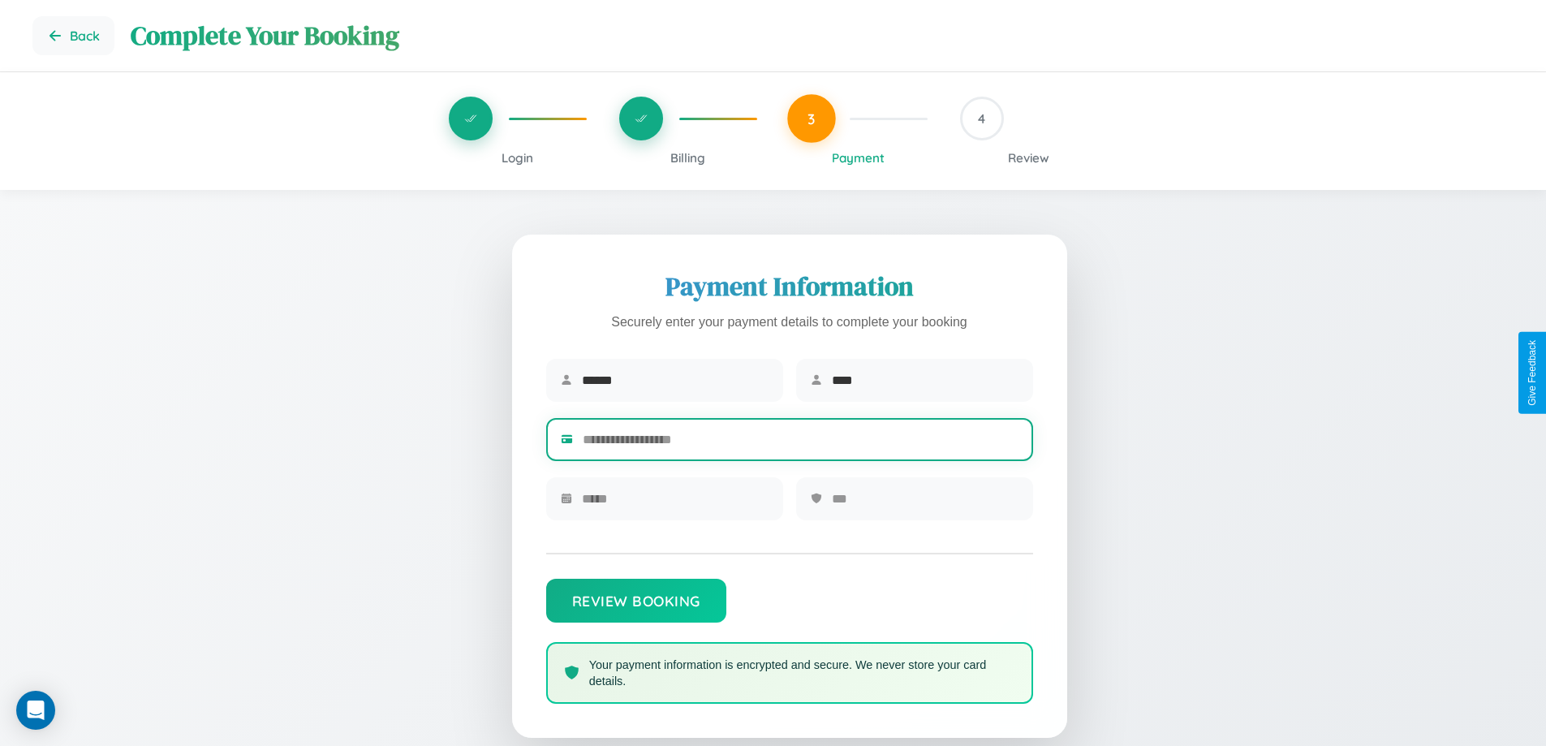
click at [800, 442] on input "text" at bounding box center [801, 440] width 436 height 40
type input "**********"
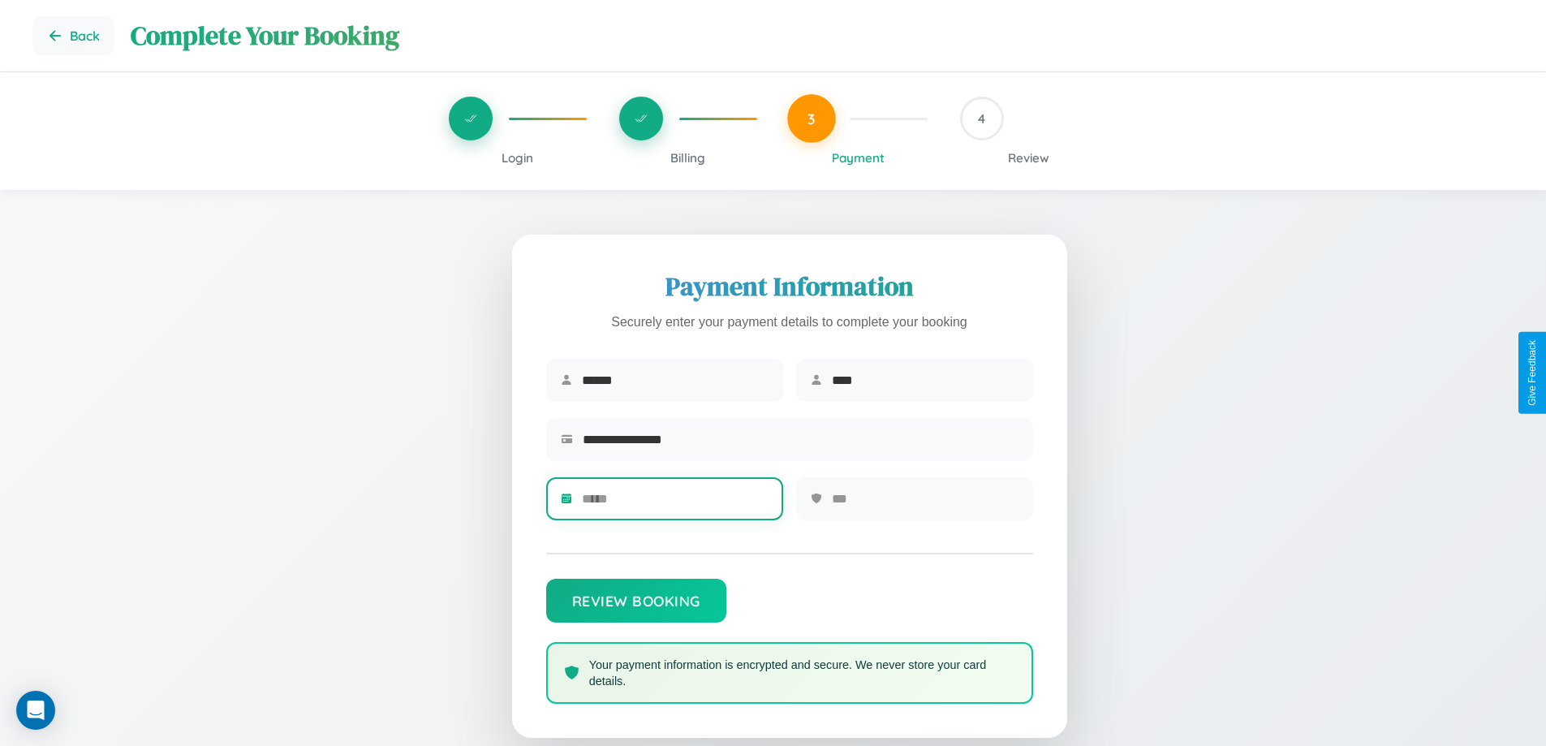
click at [674, 504] on input "text" at bounding box center [675, 499] width 187 height 40
type input "*****"
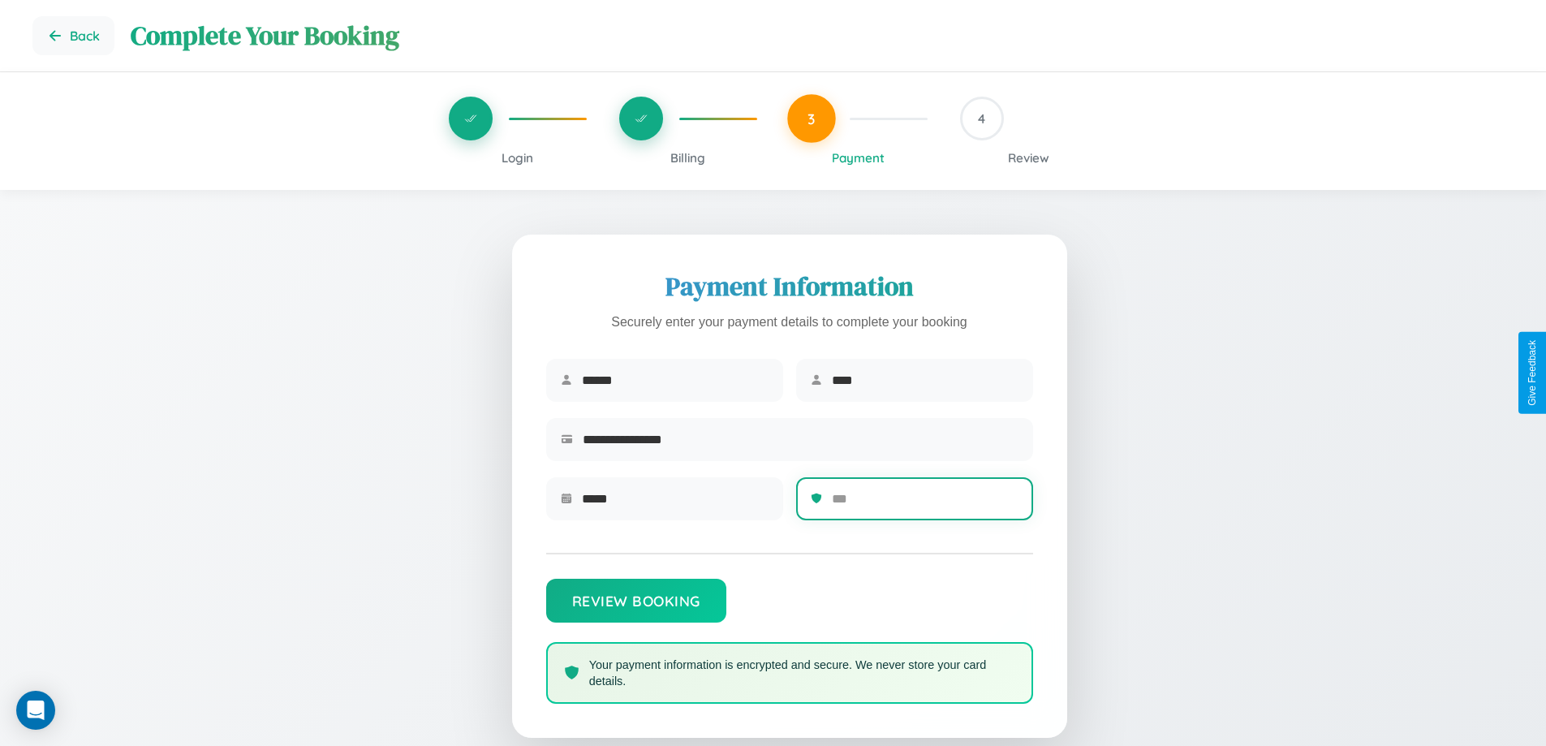
click at [924, 504] on input "text" at bounding box center [925, 499] width 187 height 40
type input "***"
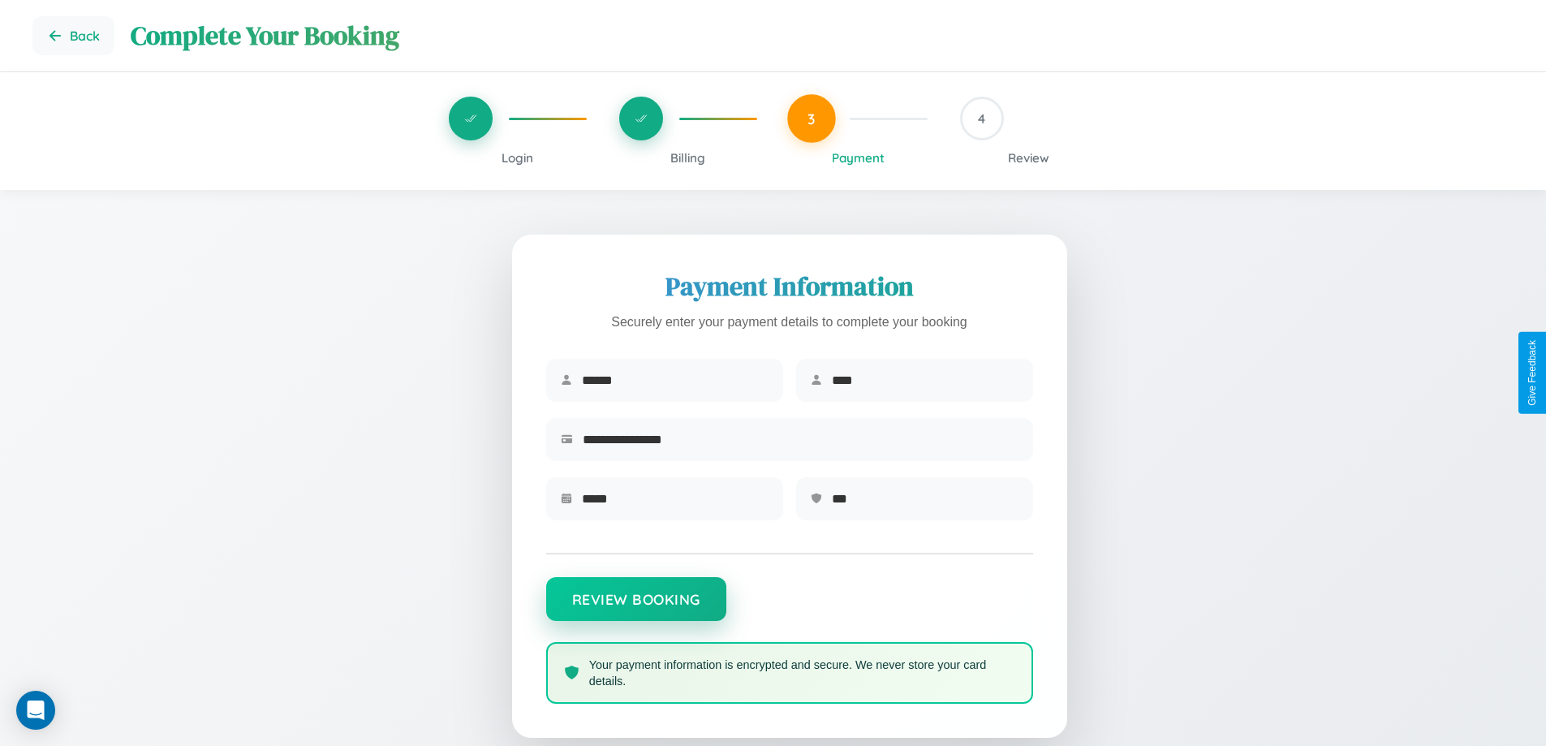
click at [635, 607] on button "Review Booking" at bounding box center [636, 599] width 180 height 44
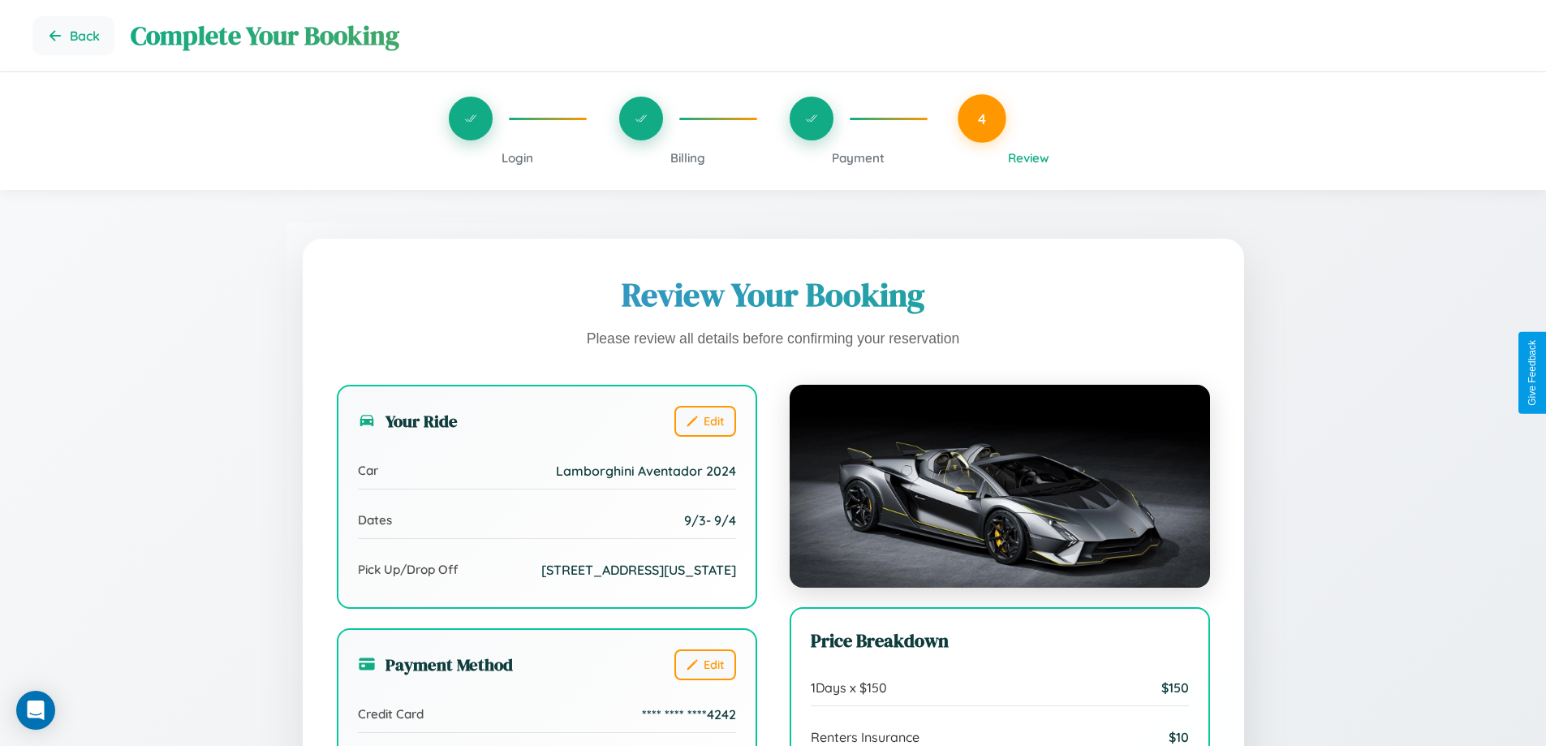
click at [858, 157] on span "Payment" at bounding box center [858, 157] width 53 height 15
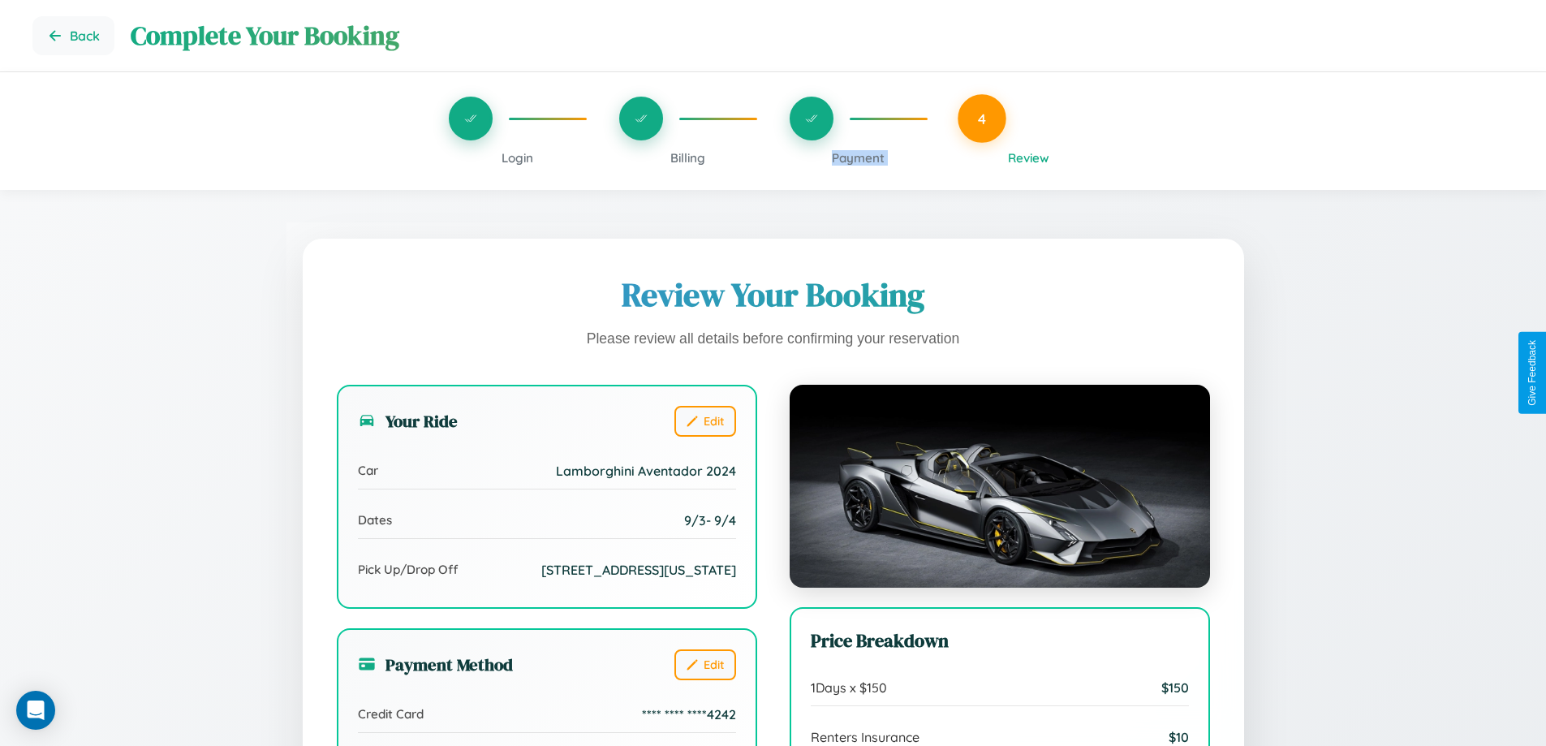
click at [858, 157] on span "Payment" at bounding box center [858, 157] width 53 height 15
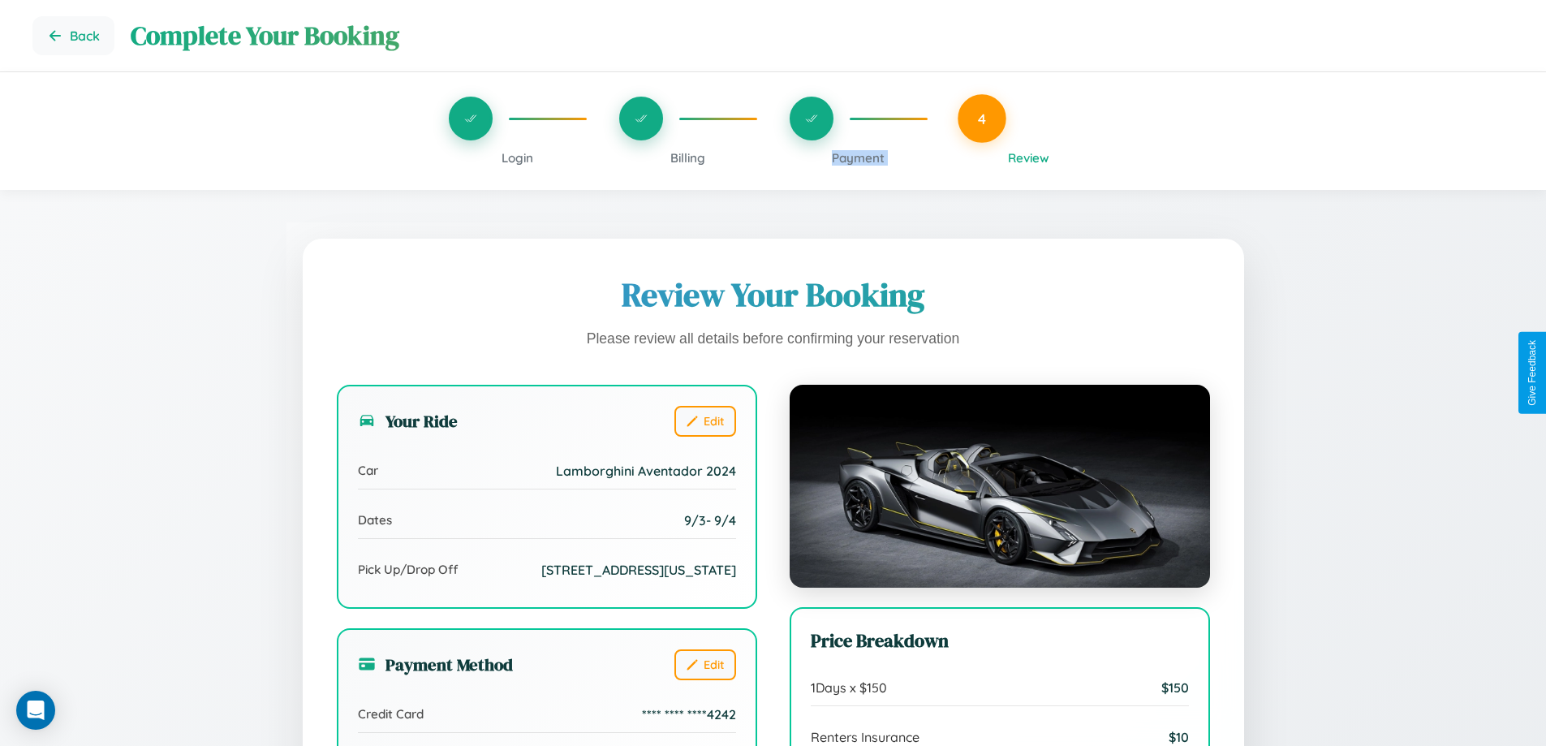
click at [858, 157] on span "Payment" at bounding box center [858, 157] width 53 height 15
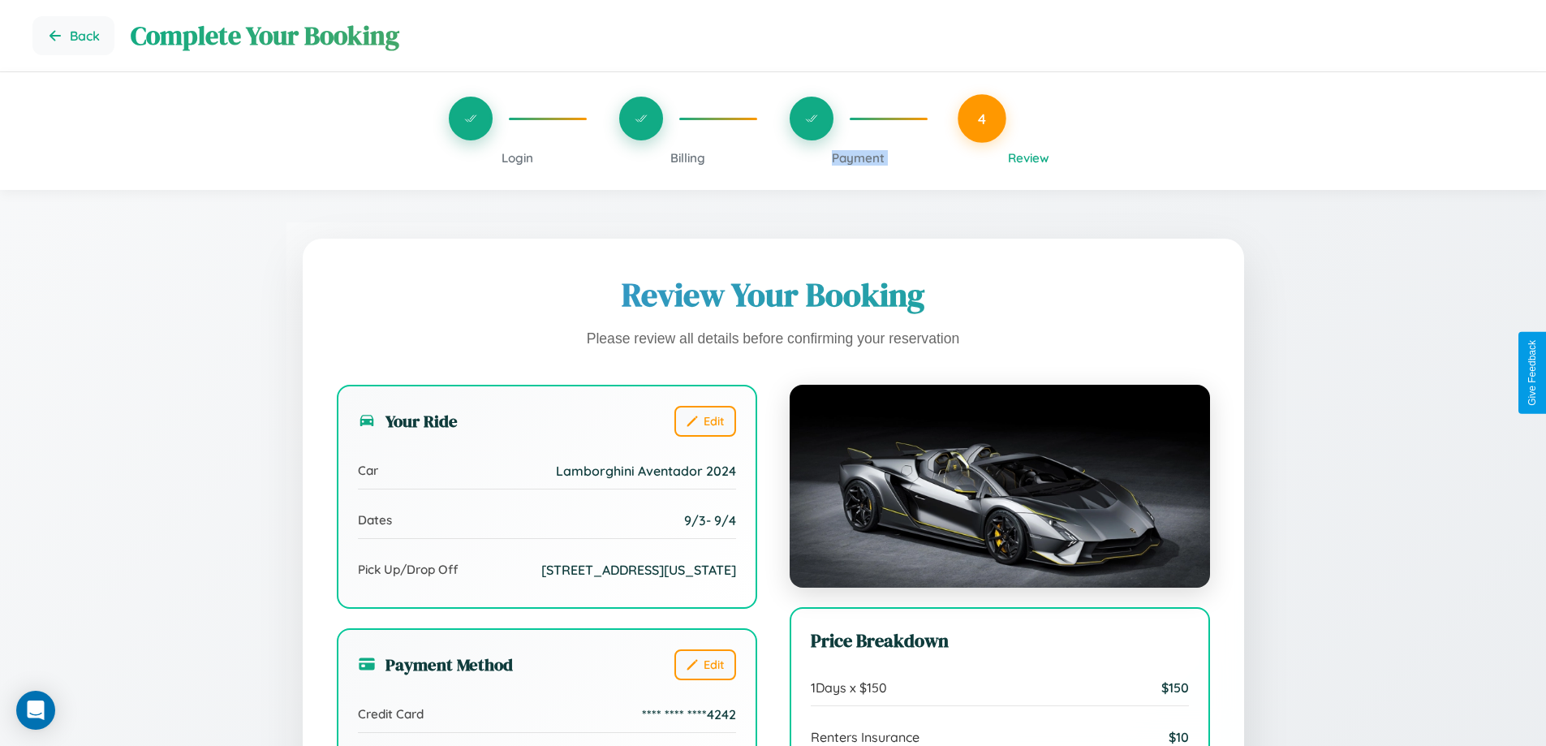
click at [858, 157] on span "Payment" at bounding box center [858, 157] width 53 height 15
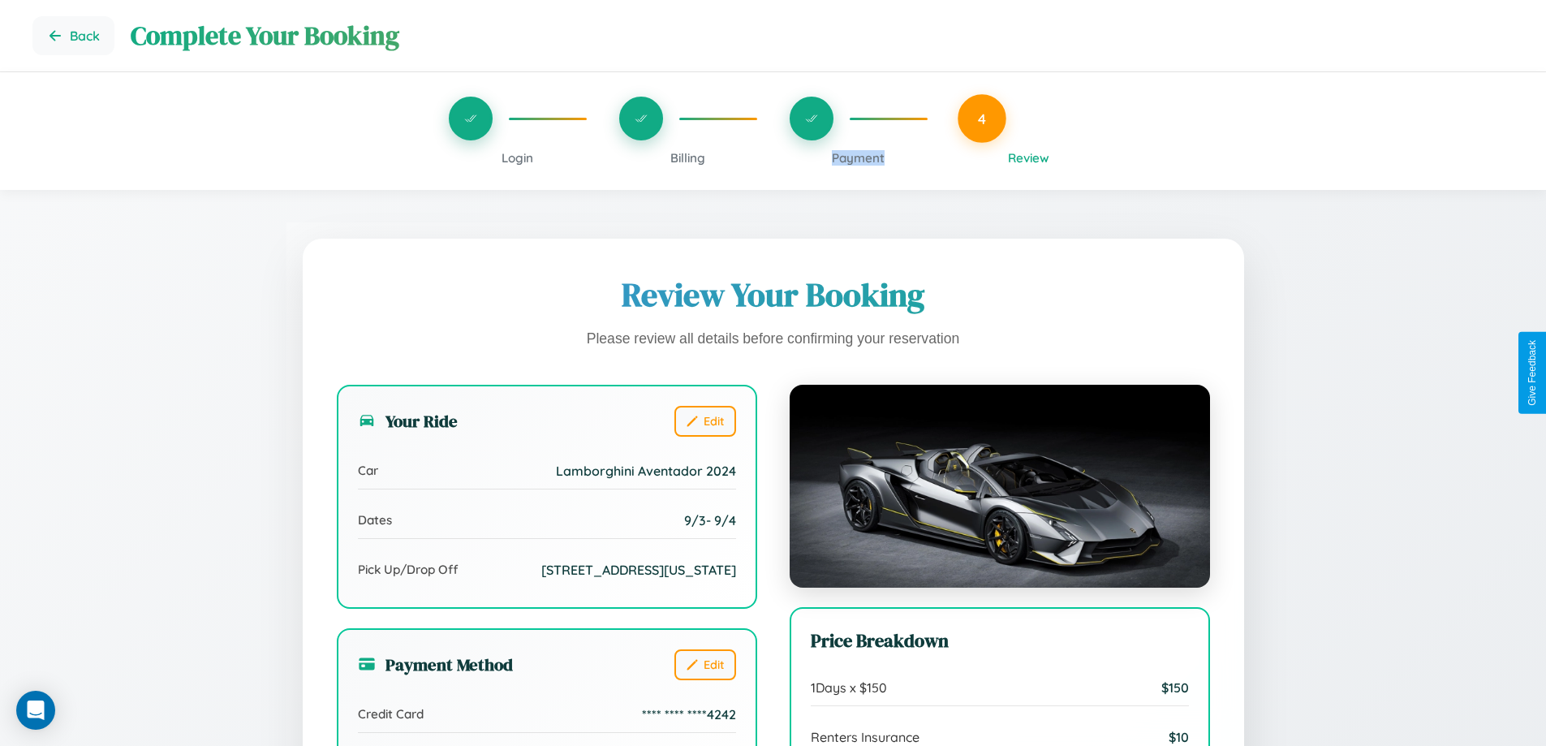
click at [858, 157] on span "Payment" at bounding box center [858, 157] width 53 height 15
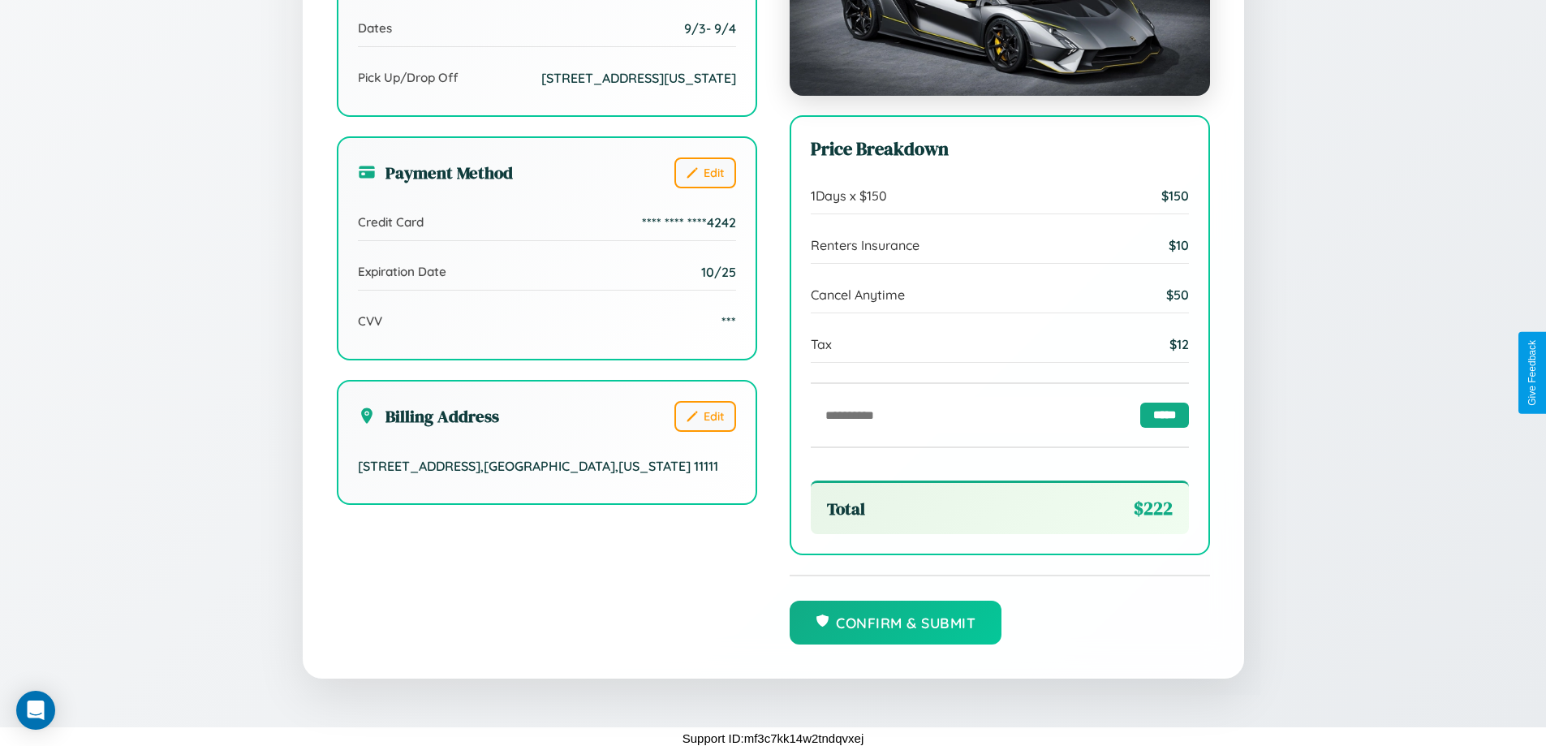
scroll to position [497, 0]
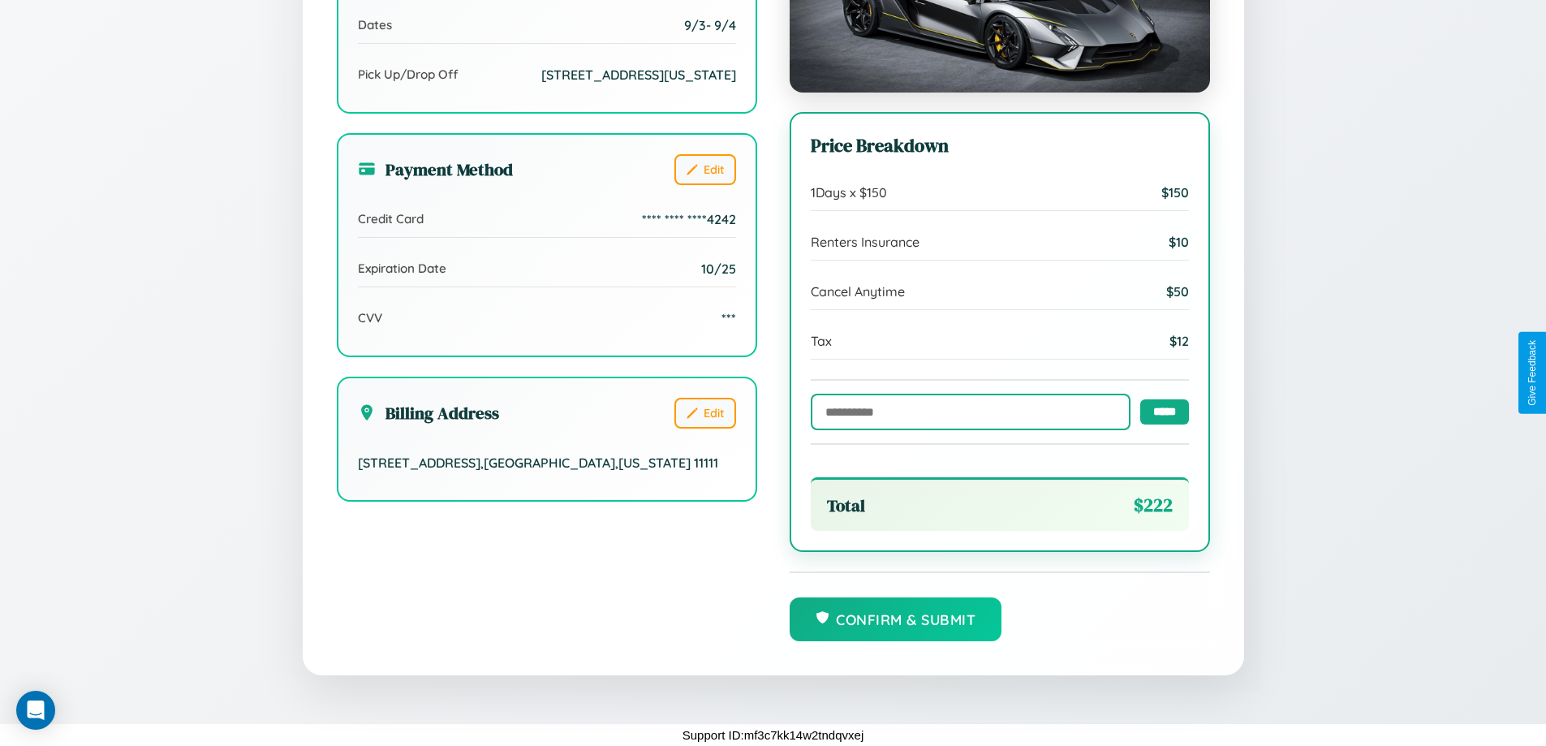
click at [966, 411] on input "text" at bounding box center [971, 412] width 320 height 37
type input "******"
click at [1160, 411] on input "*****" at bounding box center [1164, 410] width 49 height 25
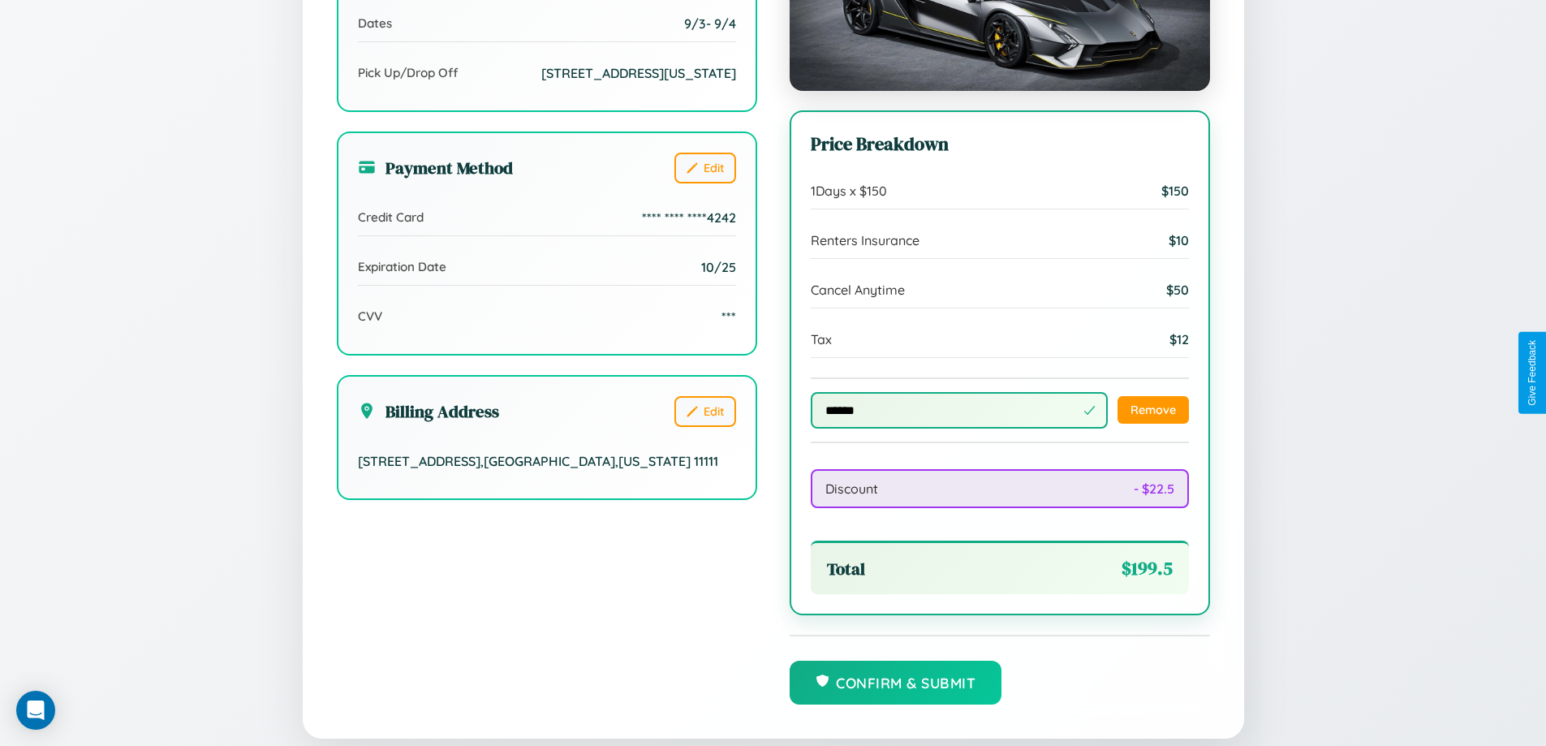
scroll to position [562, 0]
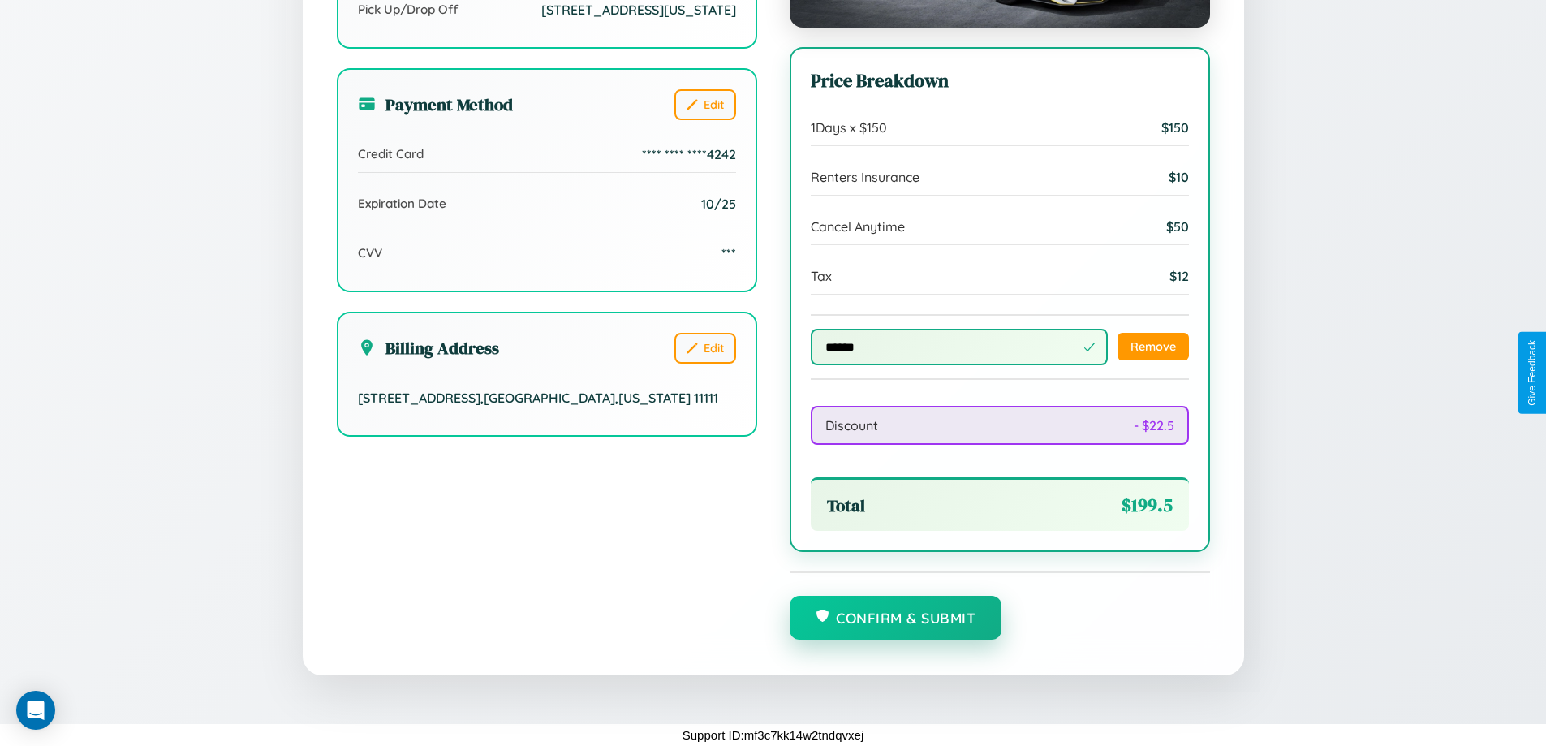
click at [895, 618] on button "Confirm & Submit" at bounding box center [896, 618] width 213 height 44
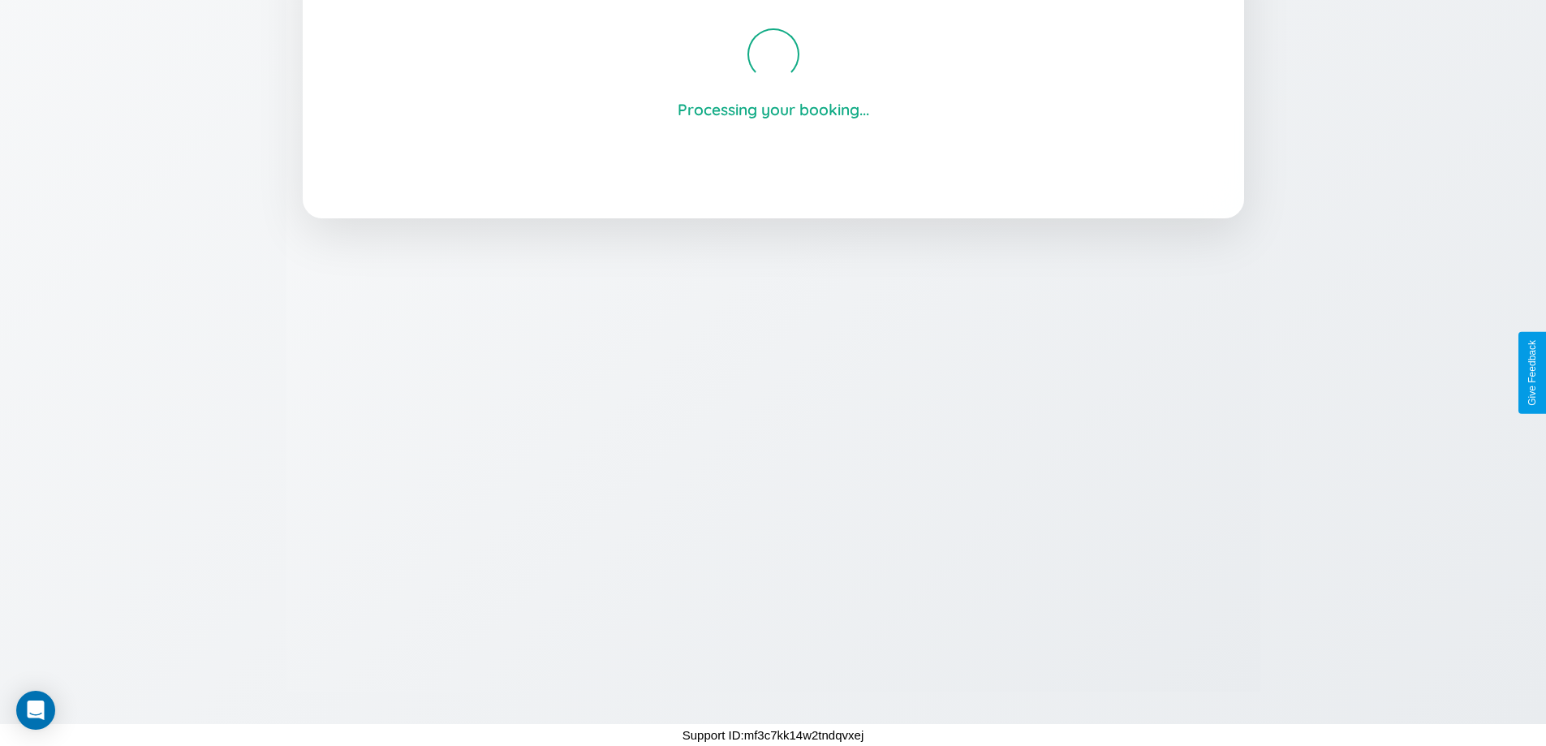
scroll to position [309, 0]
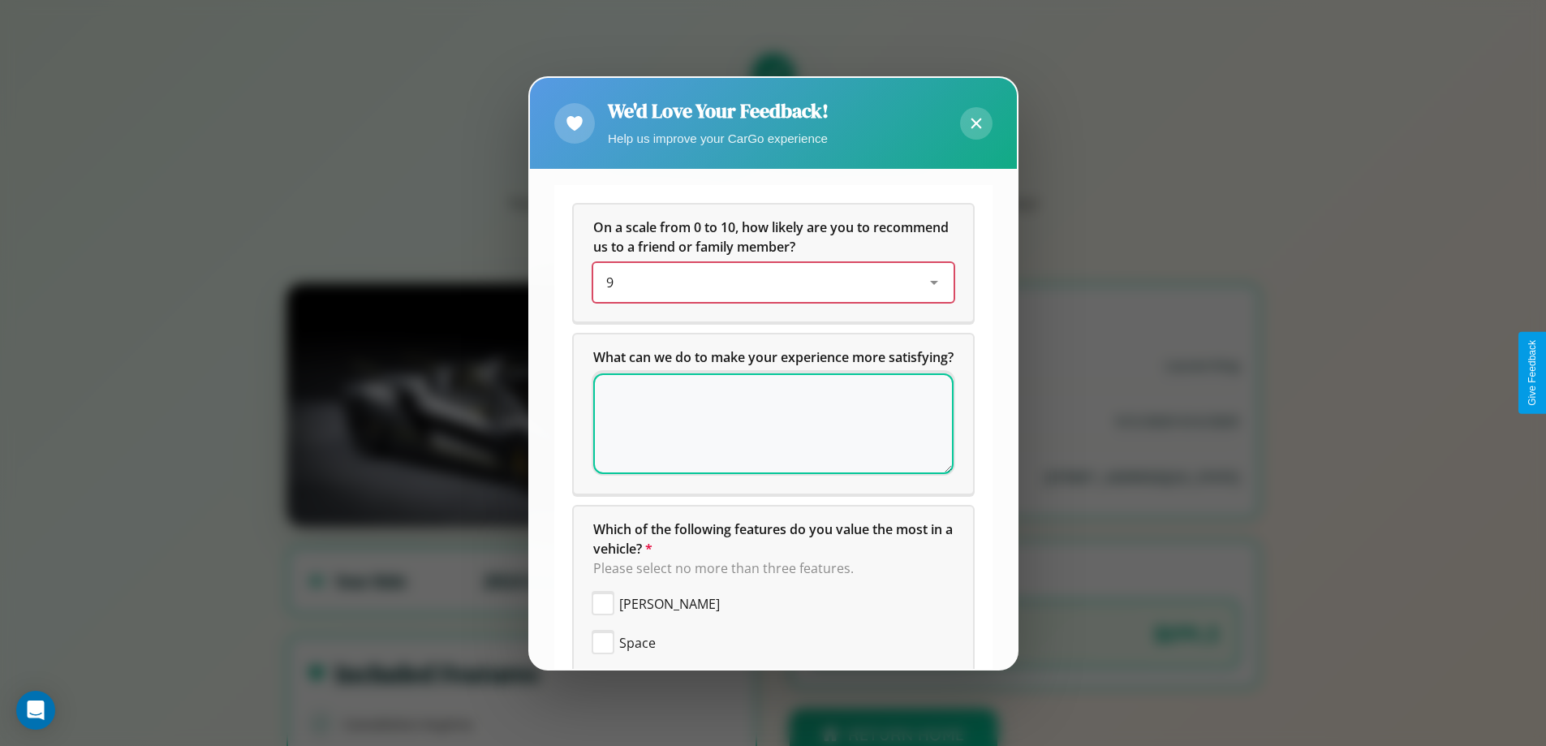
click at [767, 282] on div "9" at bounding box center [760, 282] width 308 height 19
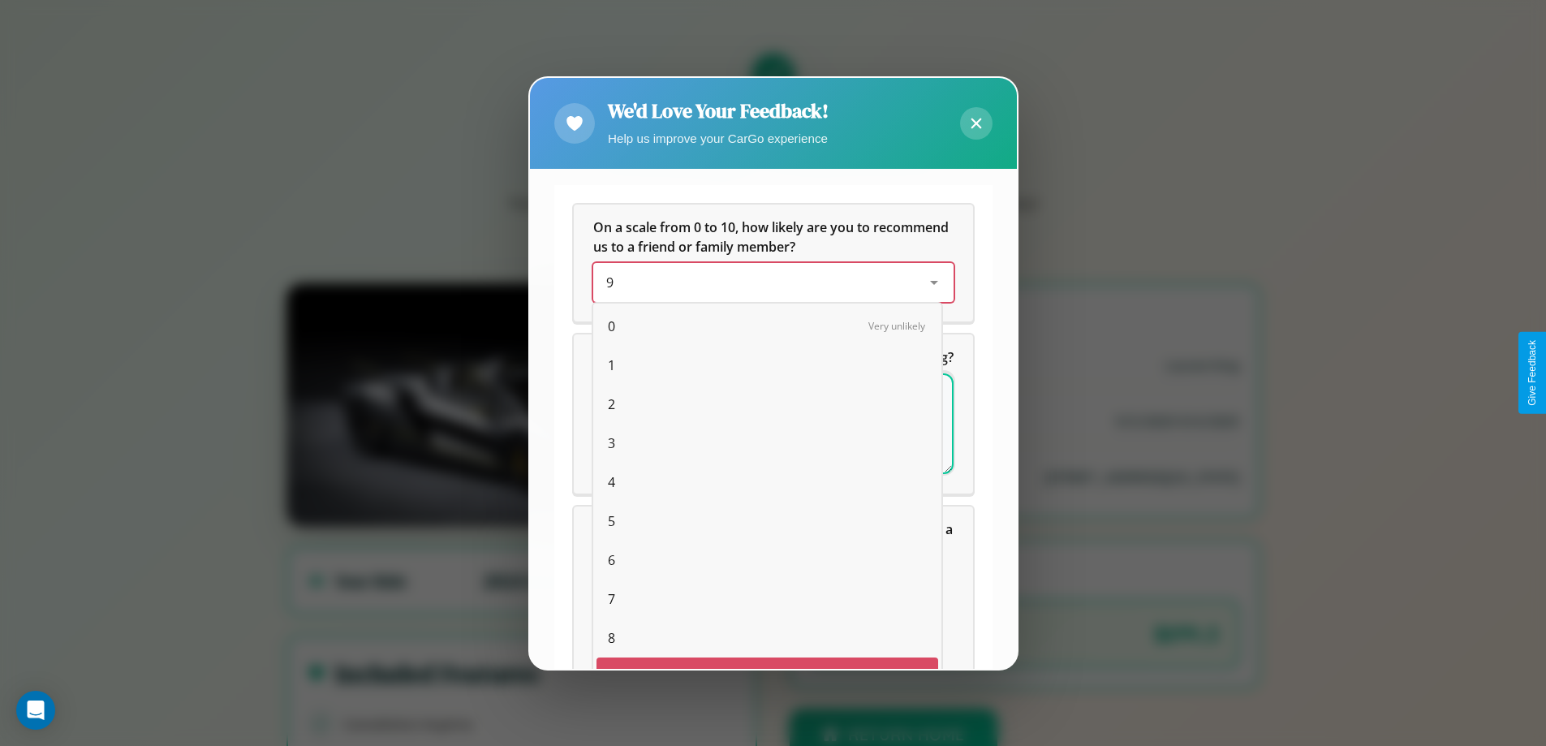
scroll to position [28, 67]
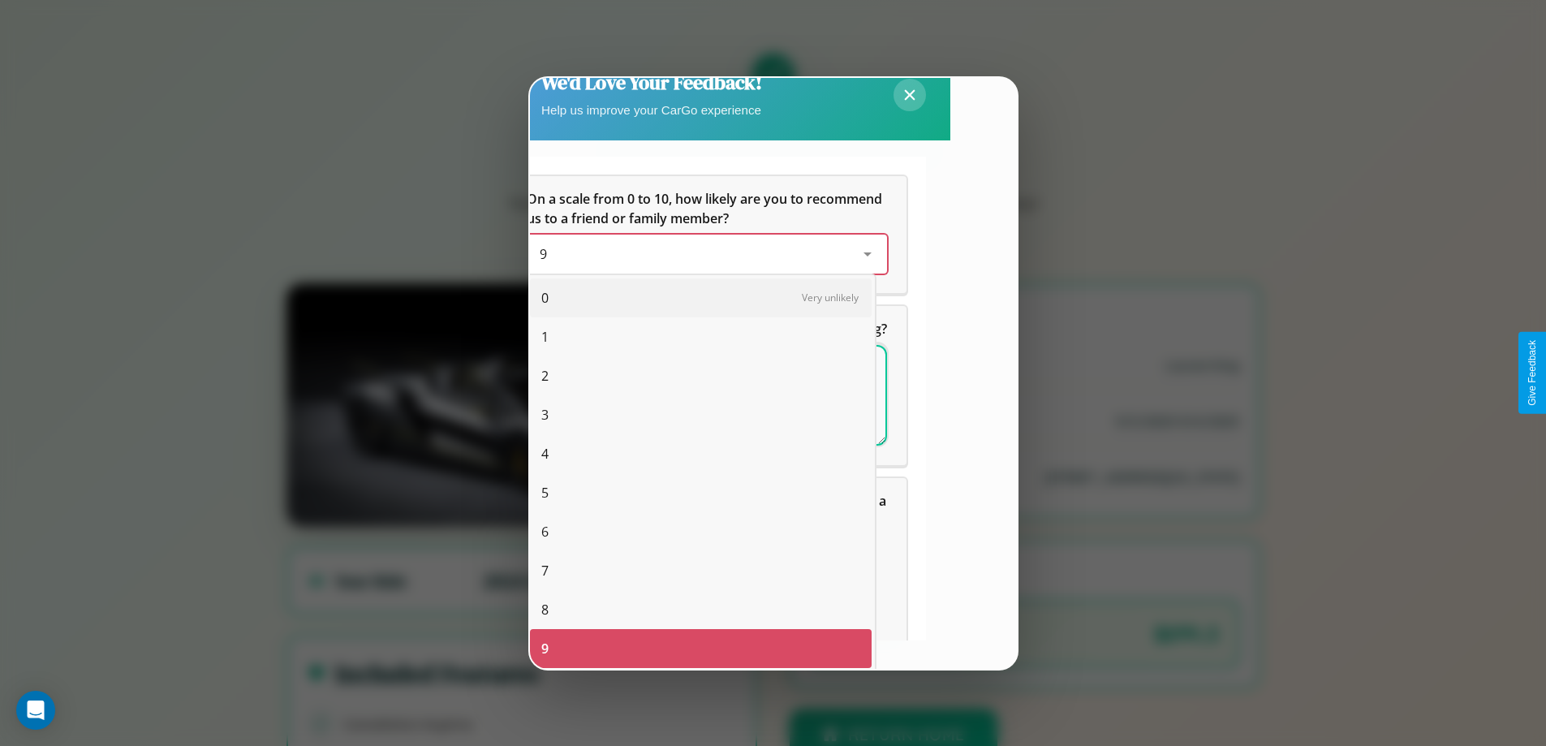
click at [545, 609] on span "8" at bounding box center [544, 609] width 7 height 19
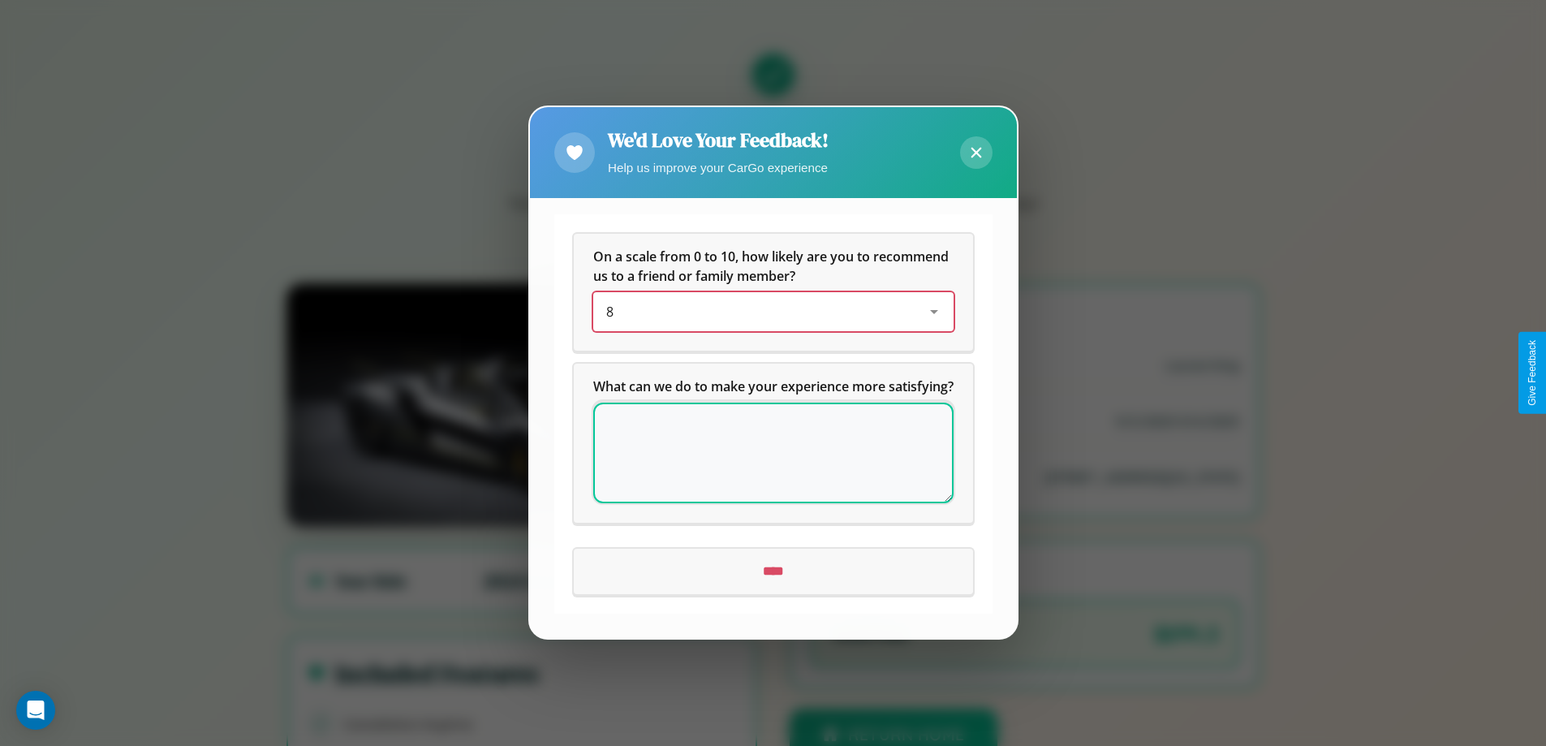
scroll to position [0, 0]
click at [975, 148] on icon at bounding box center [976, 153] width 11 height 11
